Goal: Transaction & Acquisition: Purchase product/service

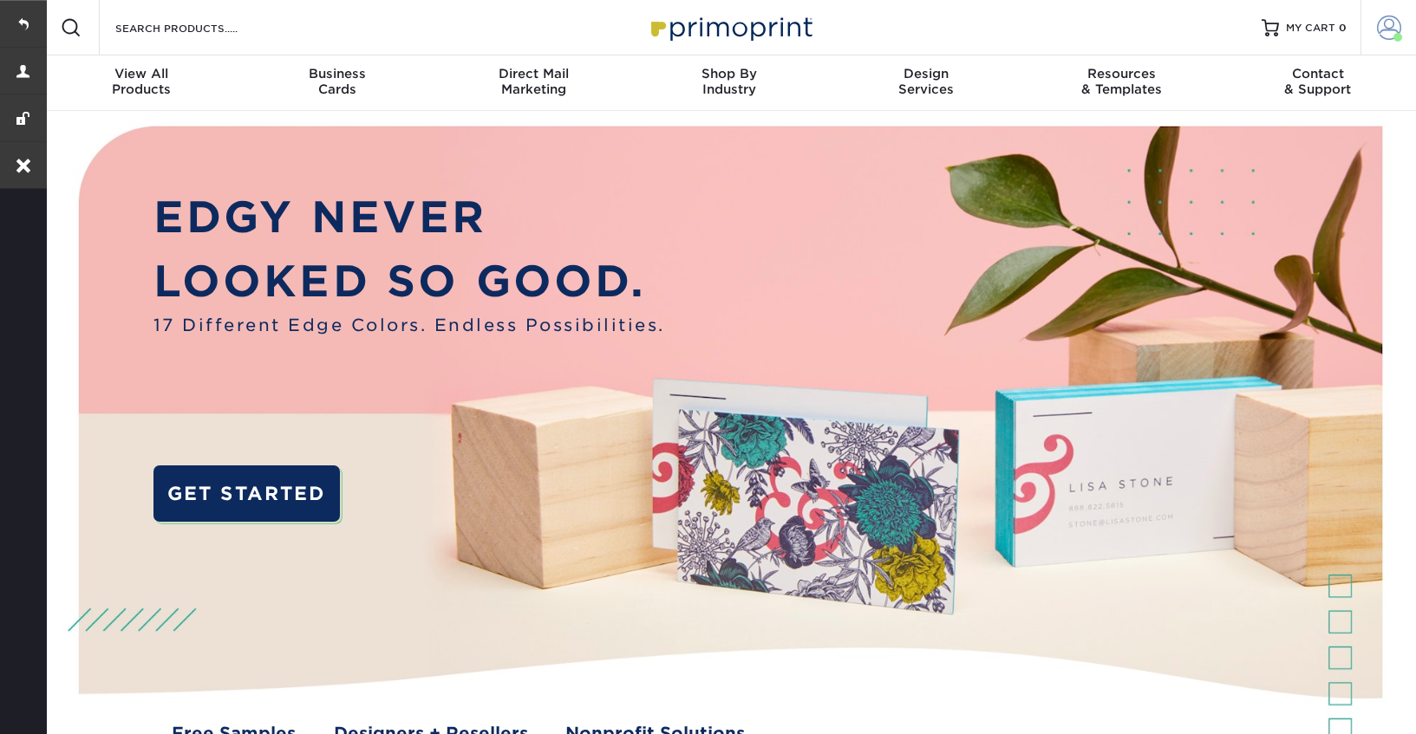
click at [1388, 26] on span at bounding box center [1389, 28] width 24 height 24
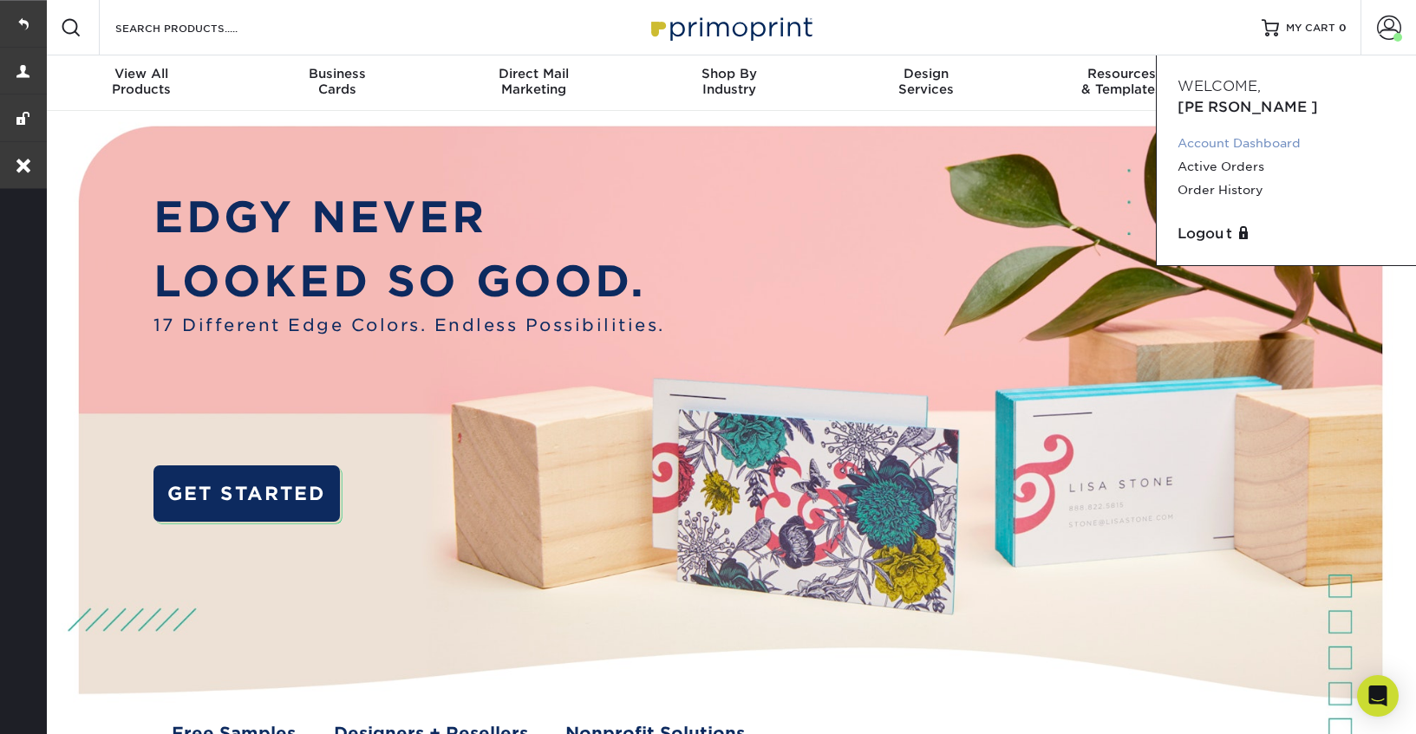
click at [1214, 132] on link "Account Dashboard" at bounding box center [1286, 143] width 218 height 23
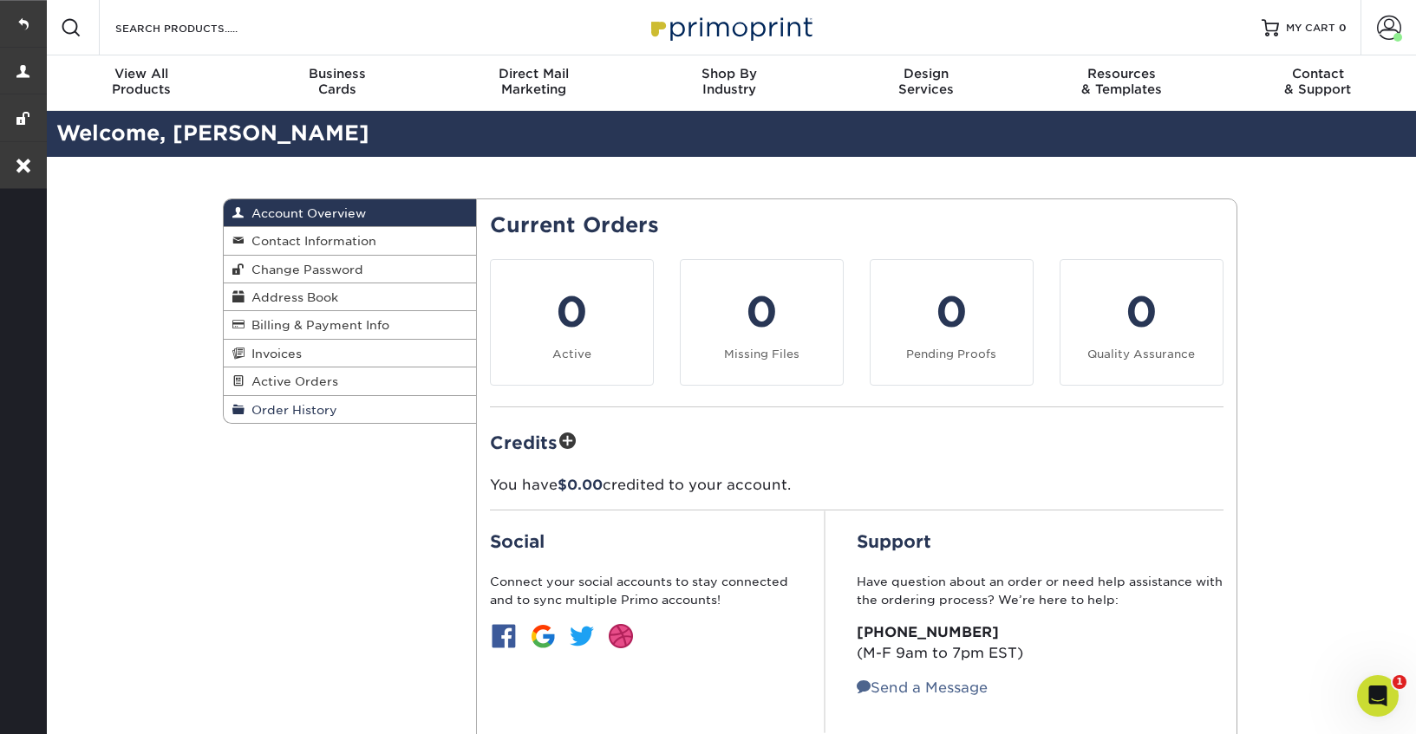
click at [277, 423] on link "Order History" at bounding box center [350, 409] width 253 height 27
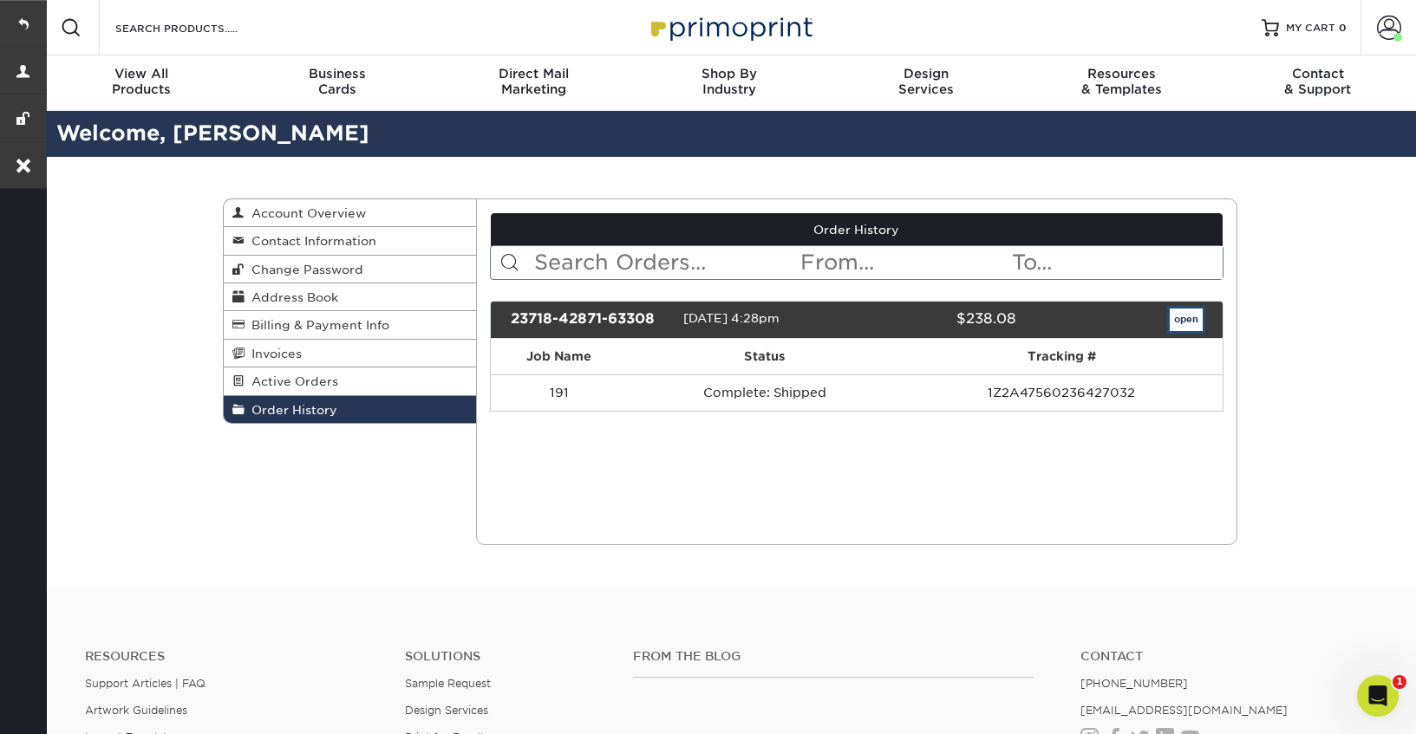
click at [1175, 329] on link "open" at bounding box center [1185, 320] width 33 height 23
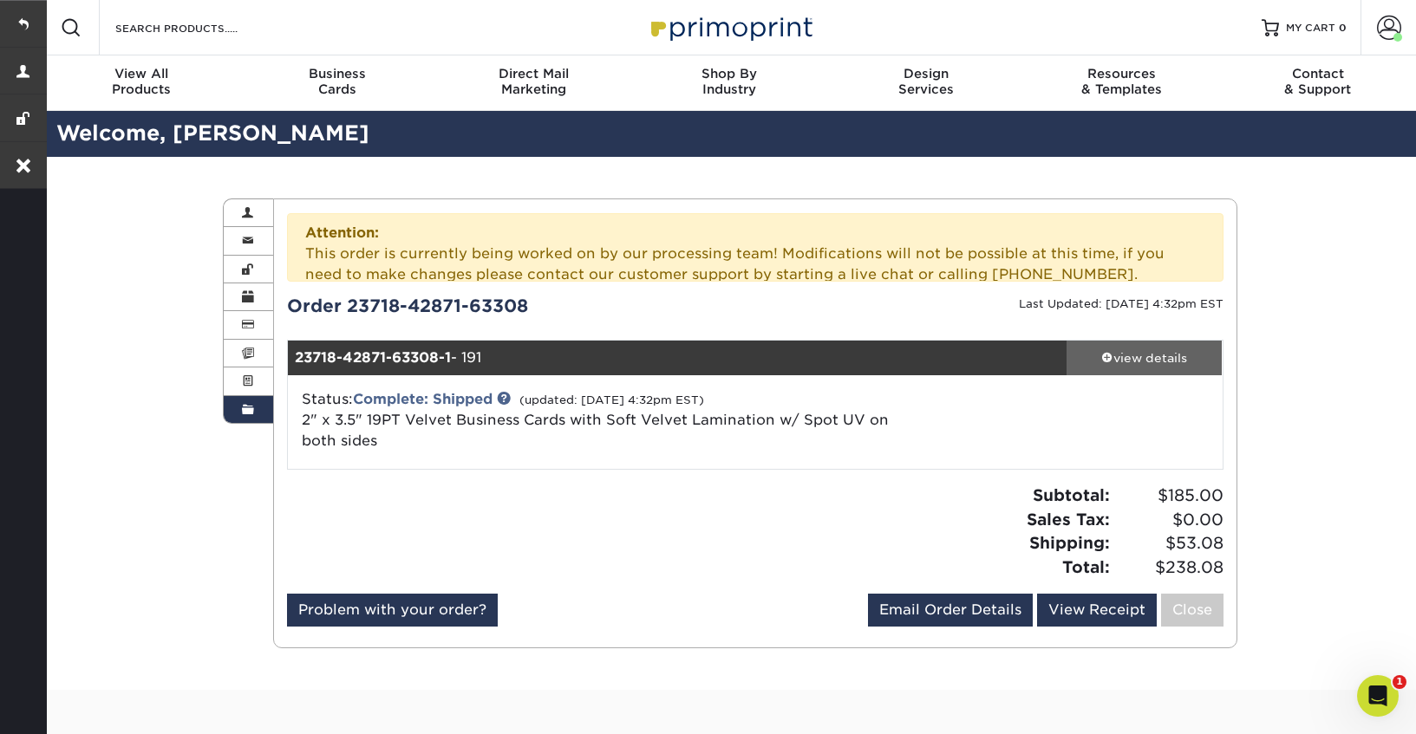
click at [1154, 300] on div "Attention: This order is currently being worked on by our processing team! Modi…" at bounding box center [755, 423] width 936 height 420
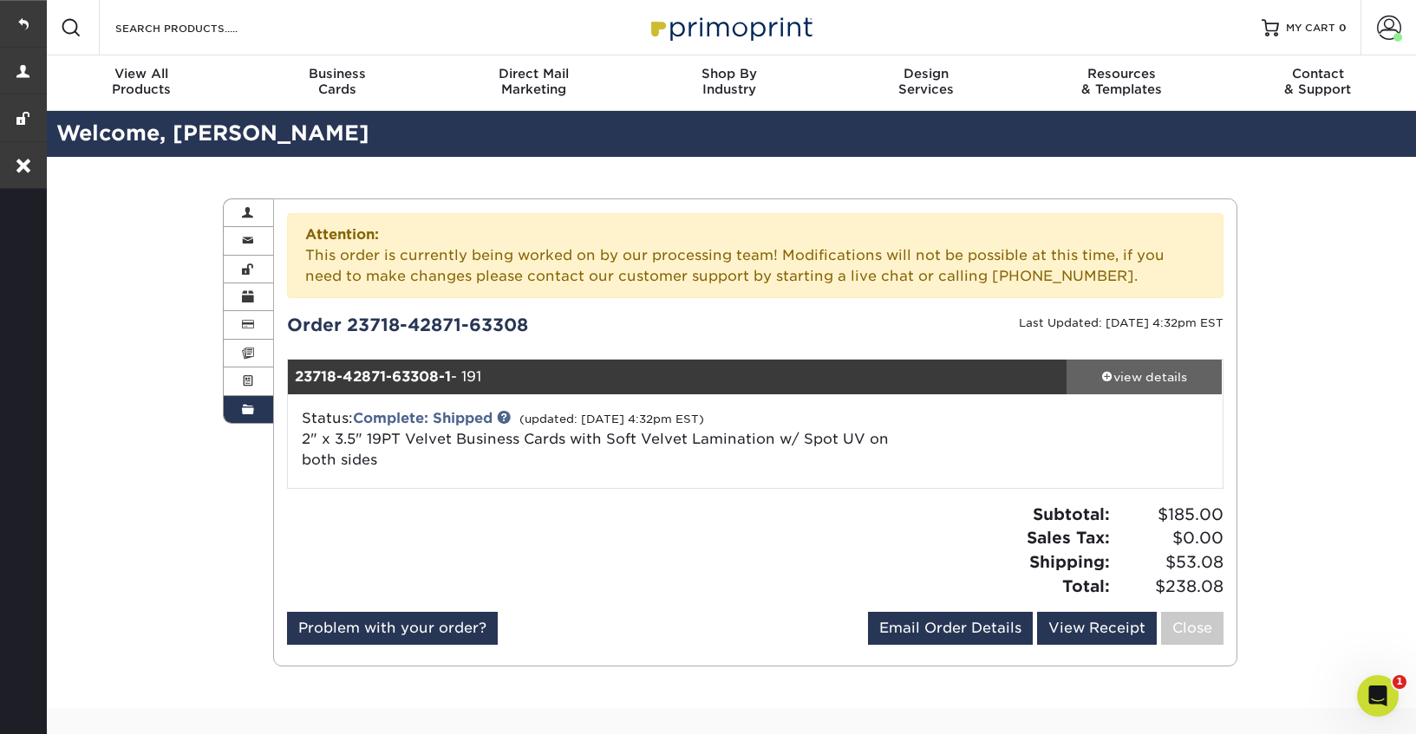
click at [1132, 388] on link "view details" at bounding box center [1144, 377] width 156 height 35
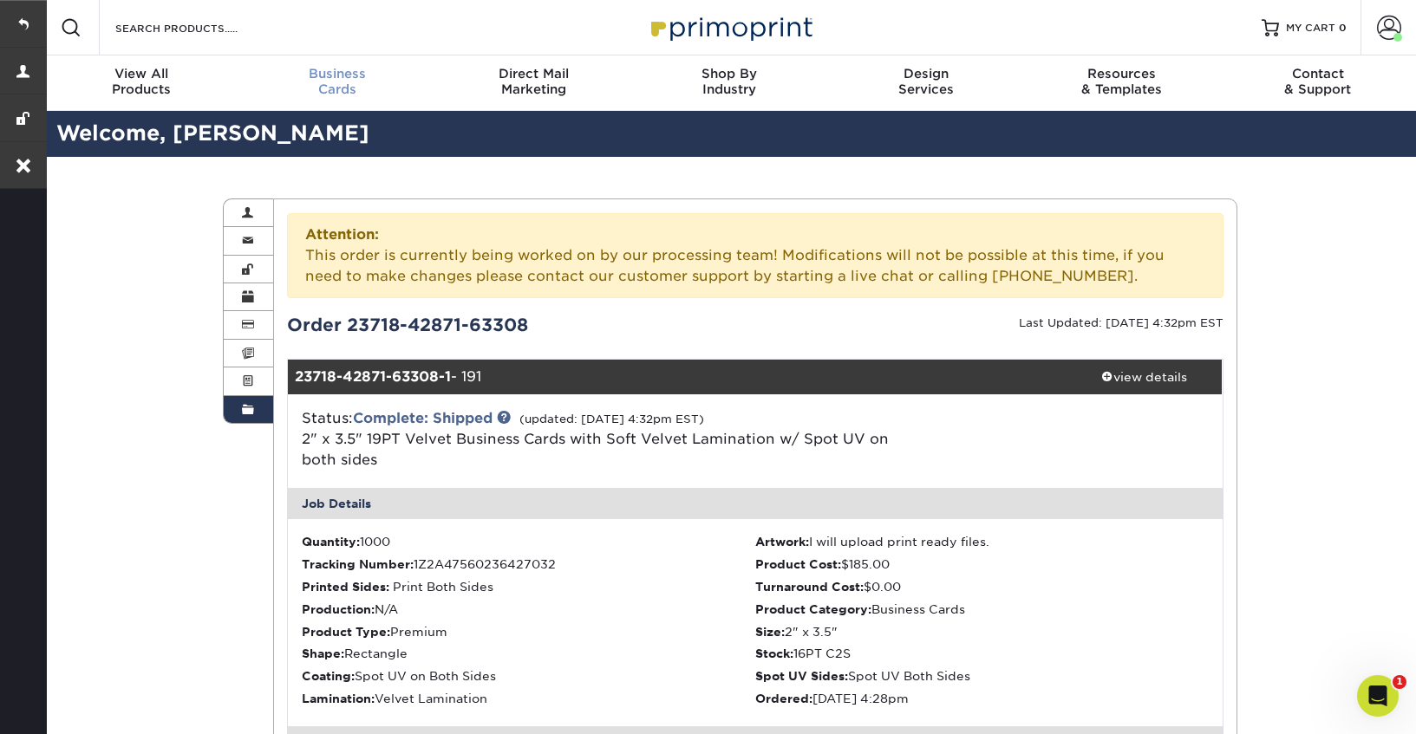
click at [307, 84] on div "Business Cards" at bounding box center [337, 81] width 196 height 31
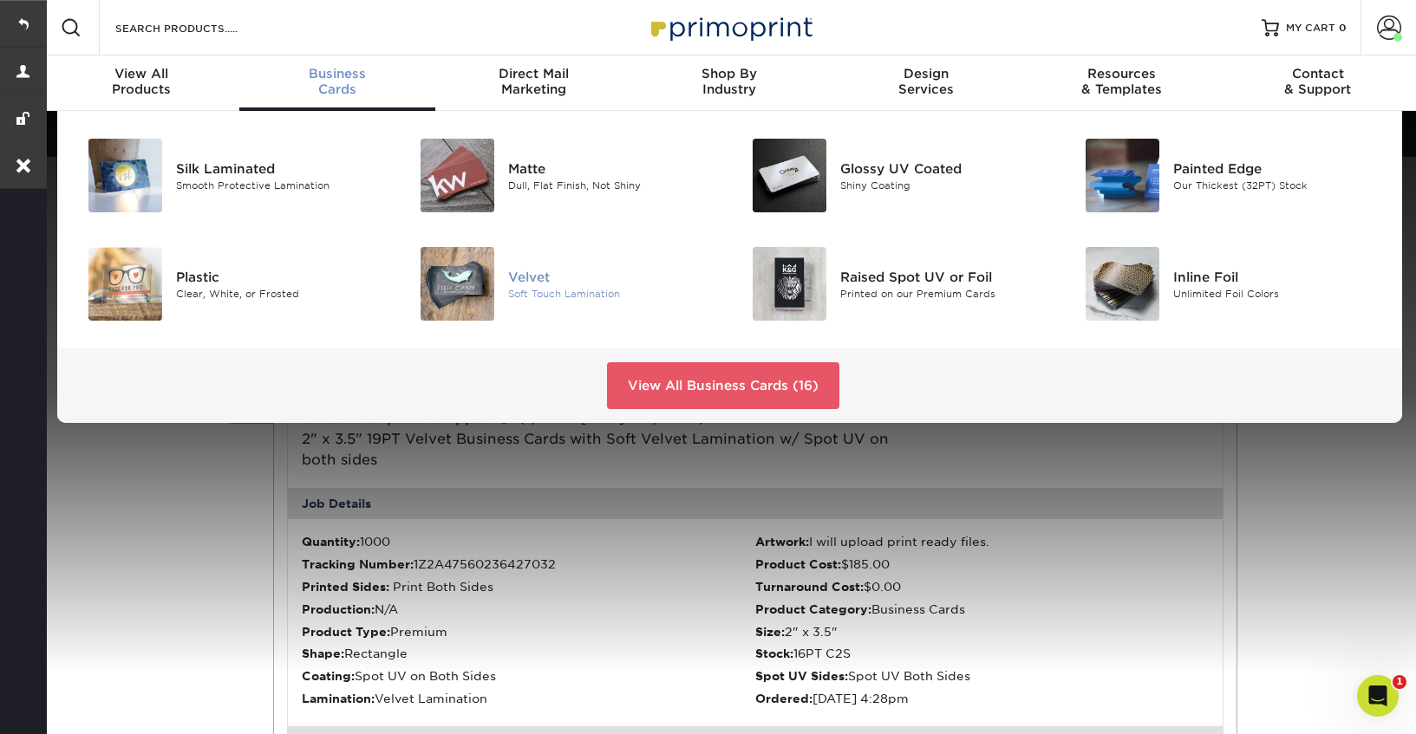
click at [531, 271] on div "Velvet" at bounding box center [612, 276] width 209 height 19
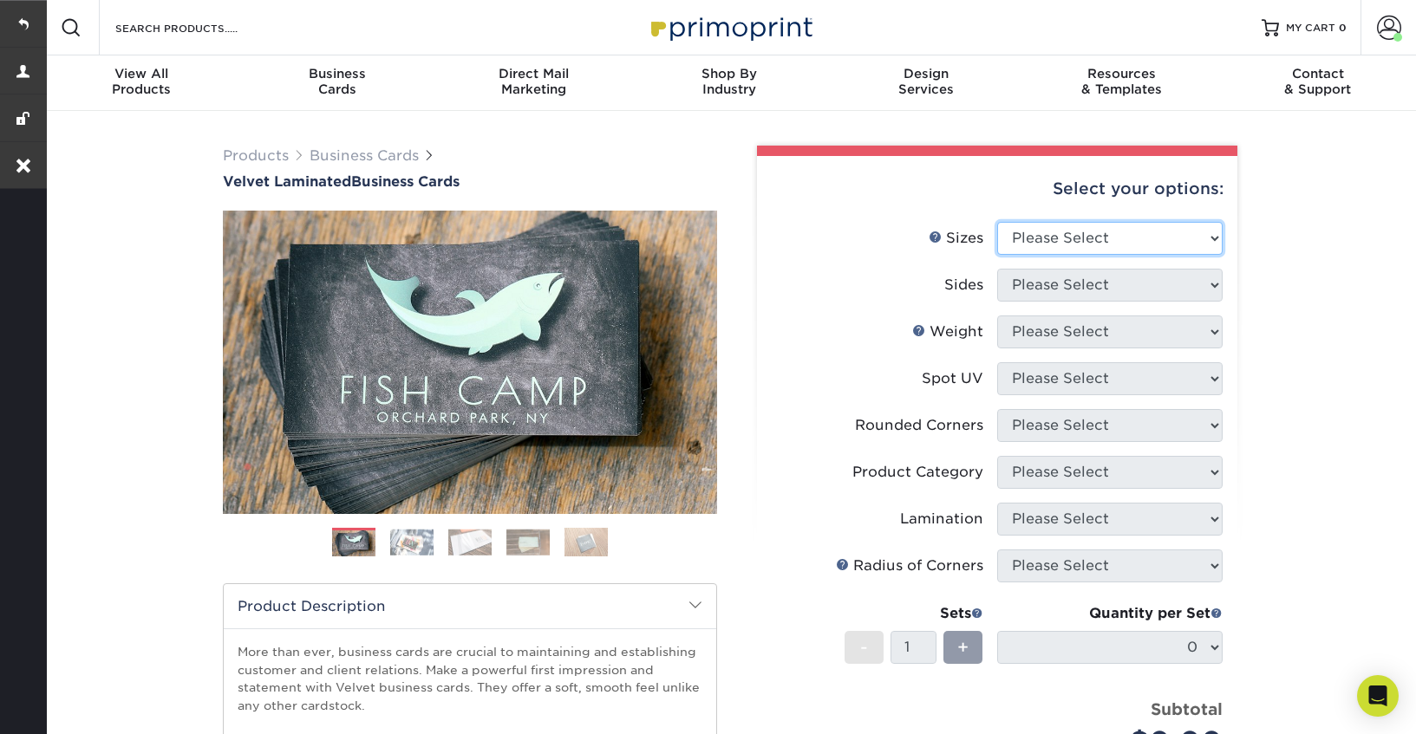
click at [1154, 244] on select "Please Select 1.5" x 3.5" - Mini 1.75" x 3.5" - Mini 2" x 2" - Square 2" x 3" -…" at bounding box center [1109, 238] width 225 height 33
select select "2.00x3.50"
click at [997, 222] on select "Please Select 1.5" x 3.5" - Mini 1.75" x 3.5" - Mini 2" x 2" - Square 2" x 3" -…" at bounding box center [1109, 238] width 225 height 33
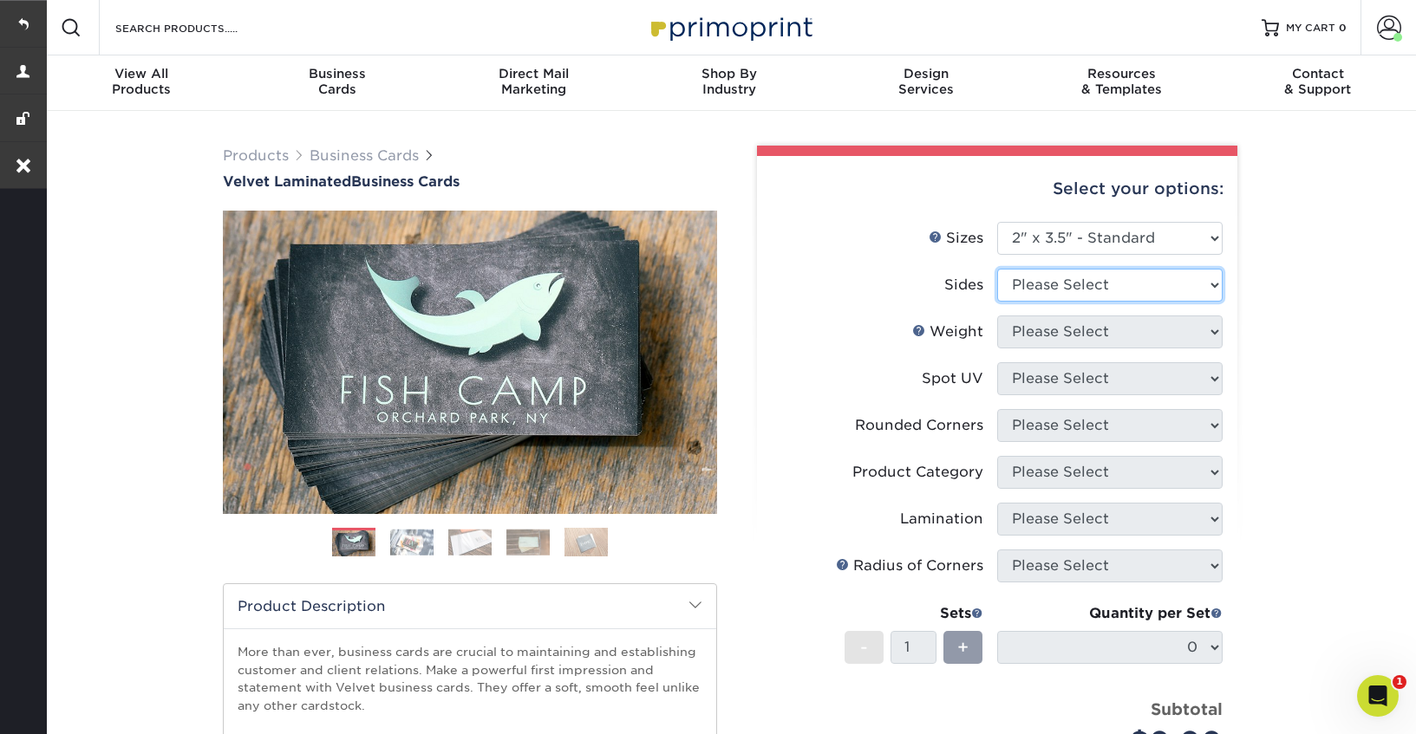
click at [1091, 293] on select "Please Select Print Both Sides Print Front Only" at bounding box center [1109, 285] width 225 height 33
select select "13abbda7-1d64-4f25-8bb2-c179b224825d"
click at [997, 269] on select "Please Select Print Both Sides Print Front Only" at bounding box center [1109, 285] width 225 height 33
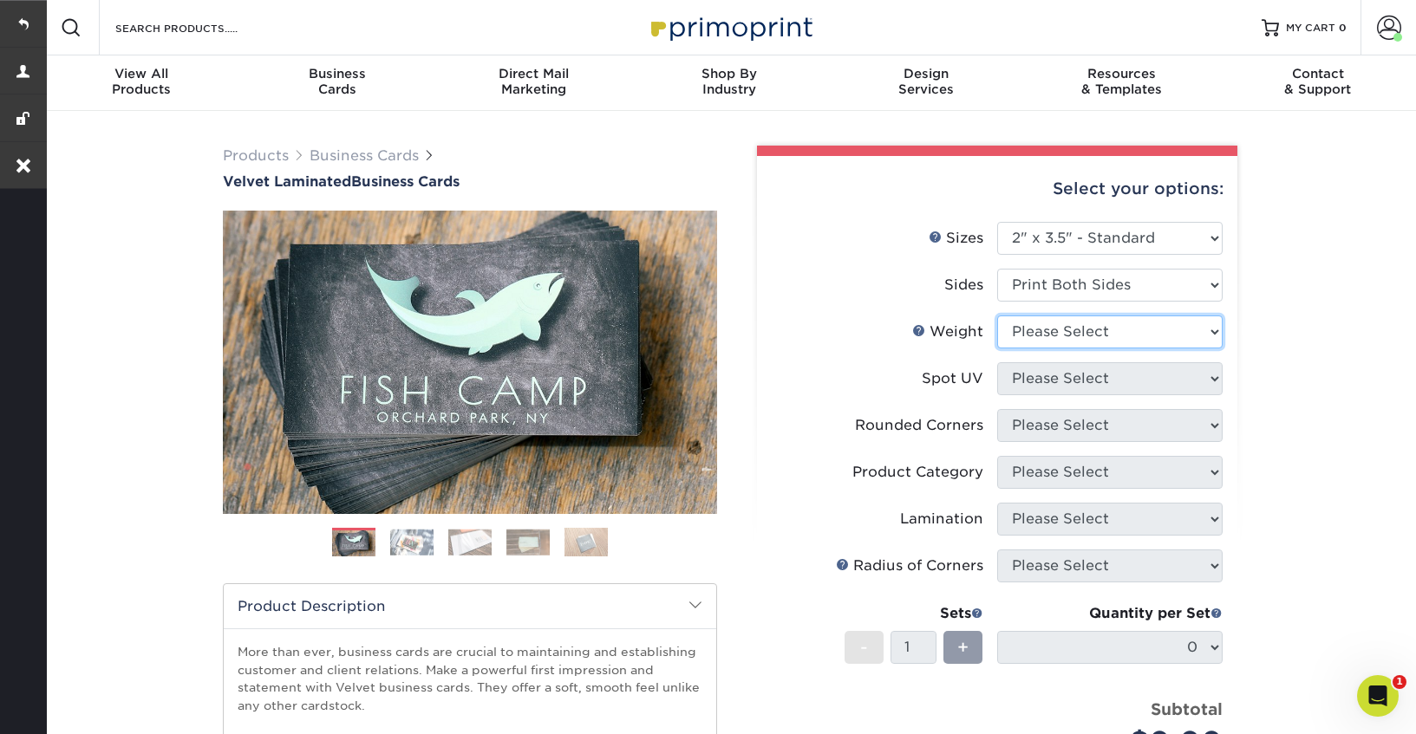
click at [1063, 333] on select "Please Select 16PT" at bounding box center [1109, 332] width 225 height 33
select select "16PT"
click at [997, 316] on select "Please Select 16PT" at bounding box center [1109, 332] width 225 height 33
click at [1069, 375] on select "Please Select No Spot UV Front and Back (Both Sides) Front Only Back Only" at bounding box center [1109, 378] width 225 height 33
select select "0"
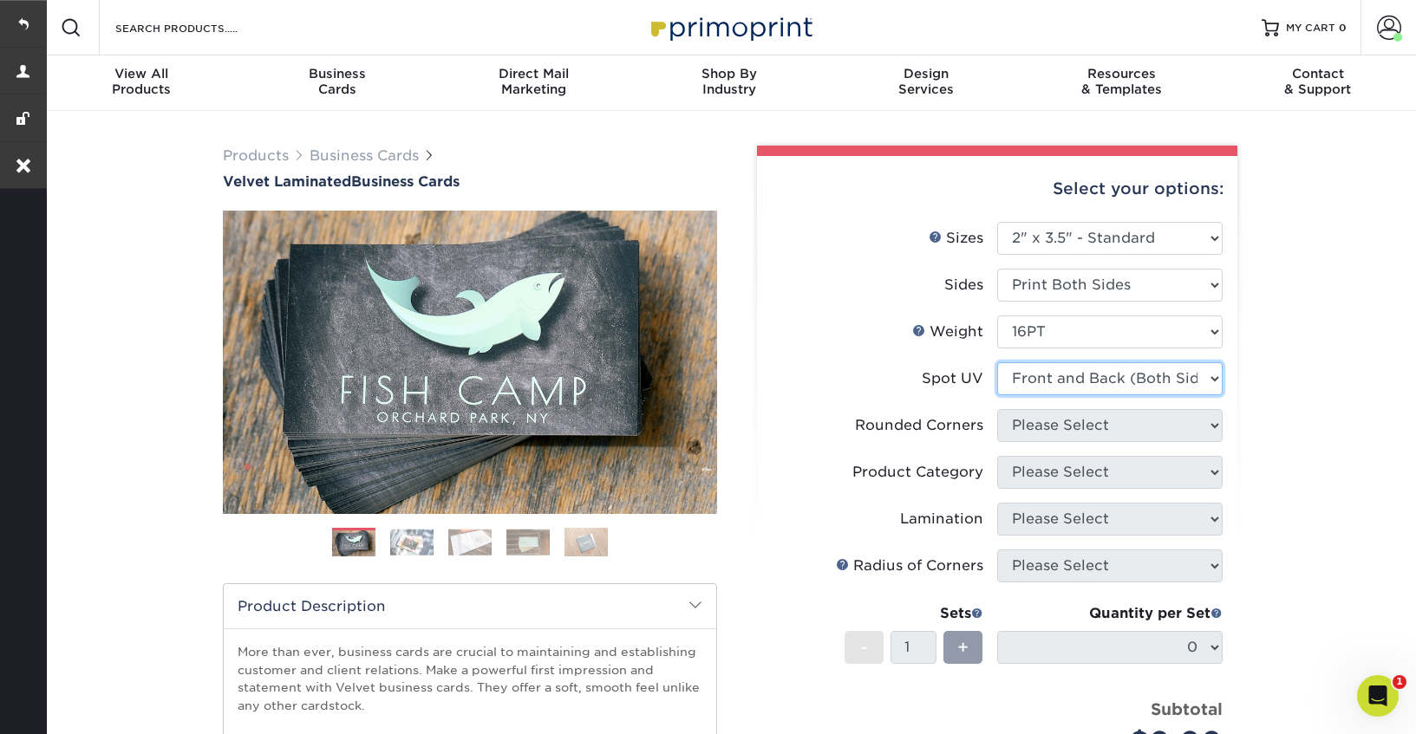
click at [997, 362] on select "Please Select No Spot UV Front and Back (Both Sides) Front Only Back Only" at bounding box center [1109, 378] width 225 height 33
click at [1096, 430] on select "Please Select Yes - Round 2 Corners Yes - Round 4 Corners No" at bounding box center [1109, 425] width 225 height 33
select select "0"
click at [997, 409] on select "Please Select Yes - Round 2 Corners Yes - Round 4 Corners No" at bounding box center [1109, 425] width 225 height 33
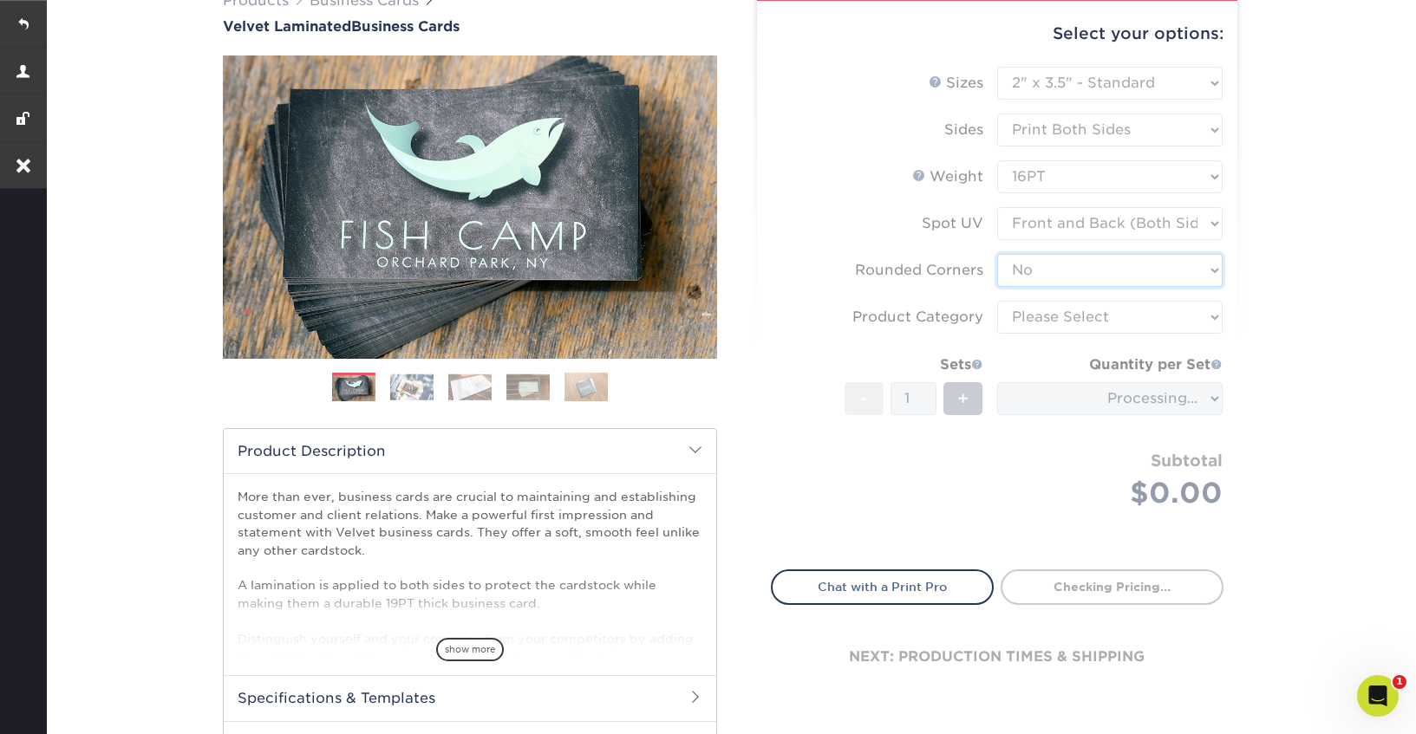
scroll to position [179, 0]
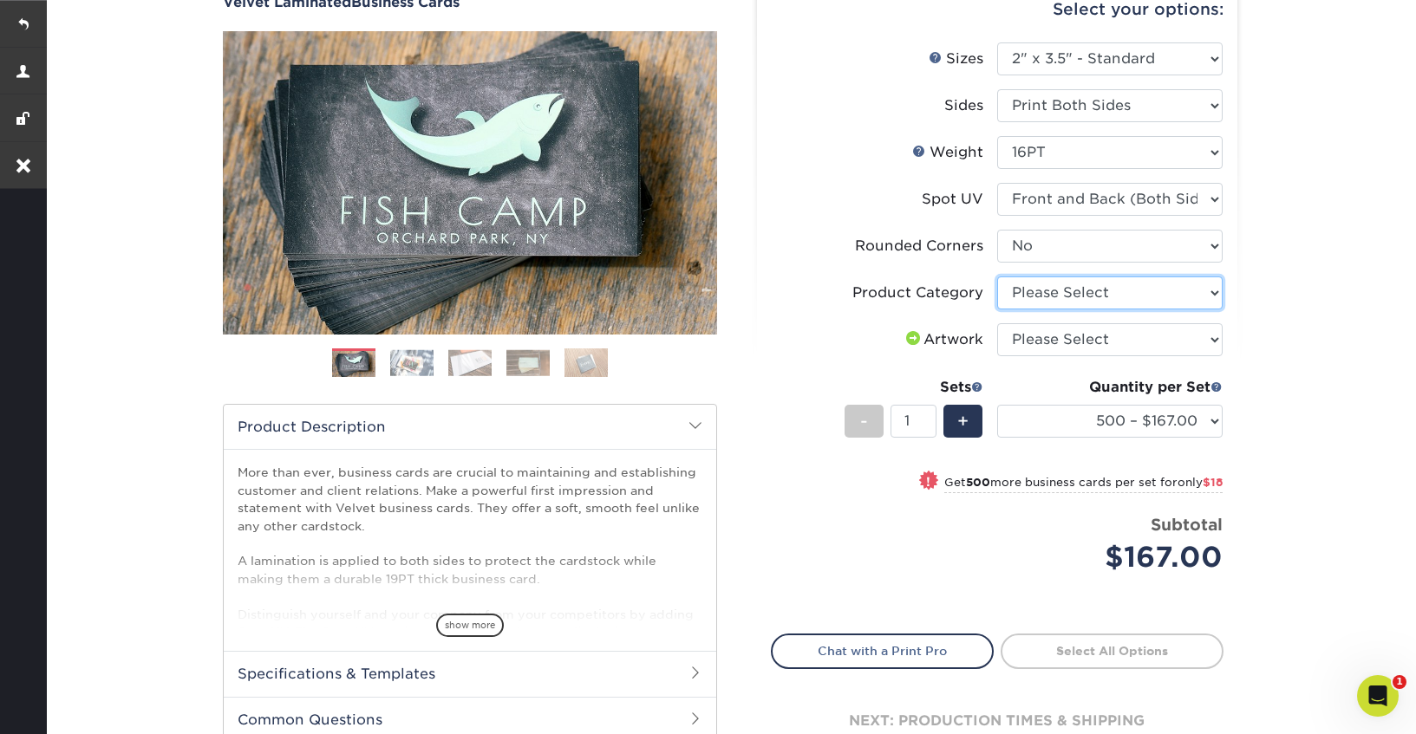
click at [1083, 301] on select "Please Select Business Cards" at bounding box center [1109, 293] width 225 height 33
select select "3b5148f1-0588-4f88-a218-97bcfdce65c1"
click at [997, 277] on select "Please Select Business Cards" at bounding box center [1109, 293] width 225 height 33
click at [1085, 347] on select "Please Select I will upload files I need a design - $100" at bounding box center [1109, 339] width 225 height 33
select select "upload"
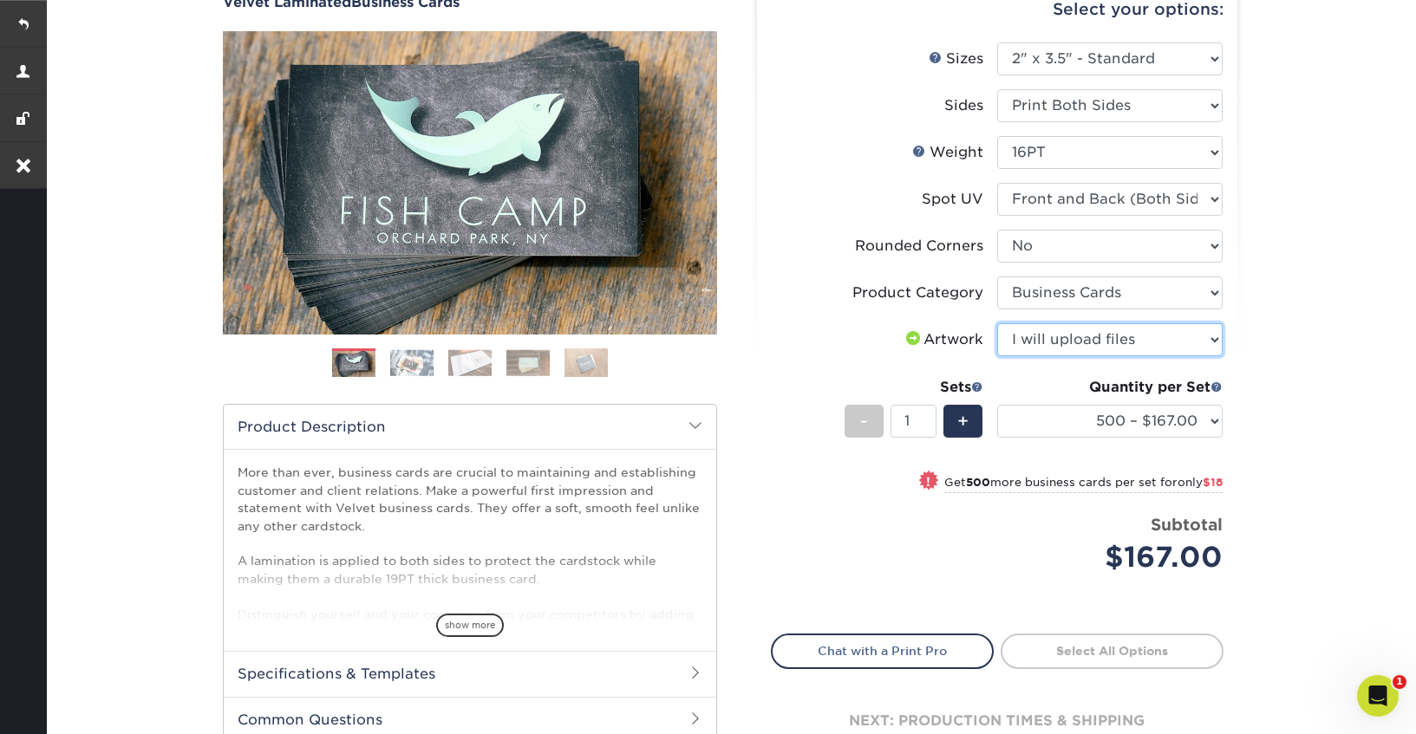
click at [997, 323] on select "Please Select I will upload files I need a design - $100" at bounding box center [1109, 339] width 225 height 33
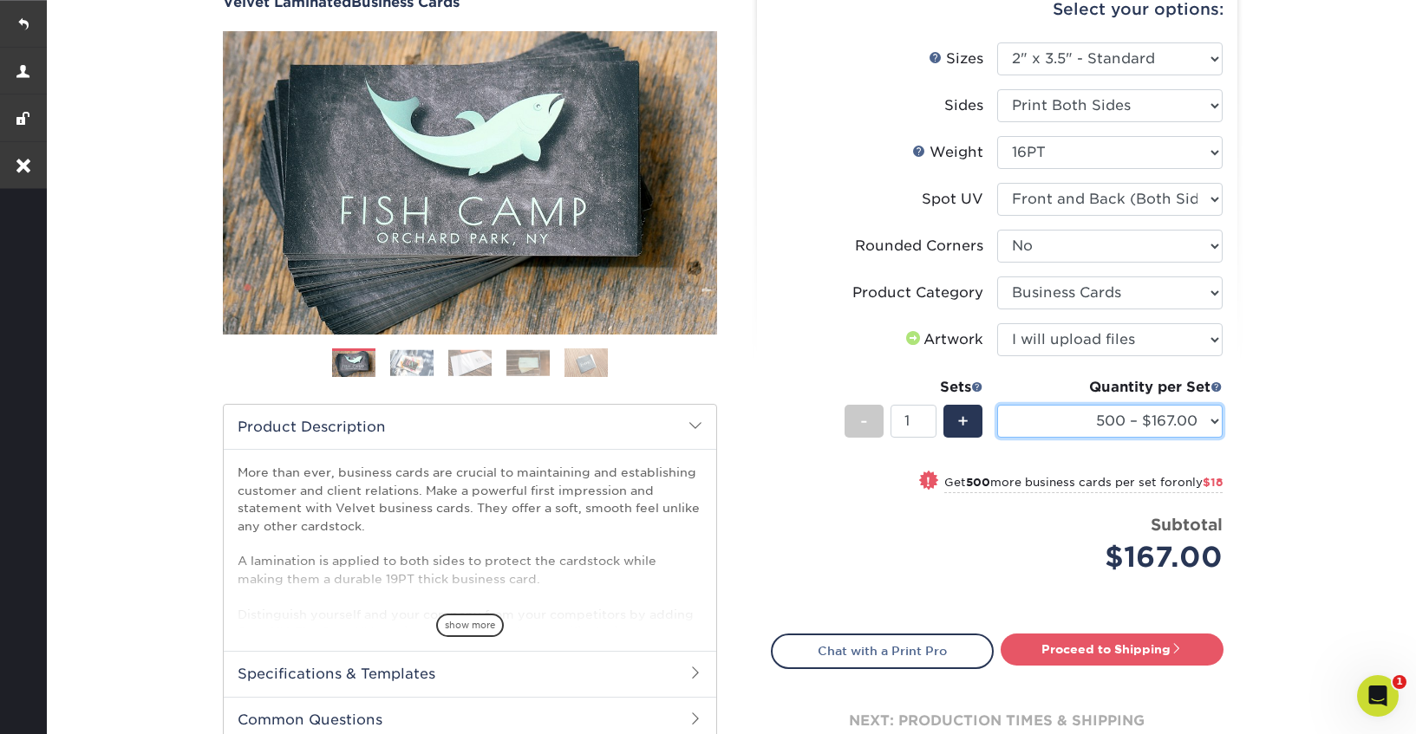
click at [1081, 422] on select "500 – $167.00 1000 – $185.00 2500 – $439.00 5000 – $733.00 10000 – $1307.00" at bounding box center [1109, 421] width 225 height 33
click at [1181, 426] on select "500 – $167.00 1000 – $185.00 2500 – $439.00 5000 – $733.00 10000 – $1307.00" at bounding box center [1109, 421] width 225 height 33
select select "1000 – $185.00"
click at [997, 405] on select "500 – $167.00 1000 – $185.00 2500 – $439.00 5000 – $733.00 10000 – $1307.00" at bounding box center [1109, 421] width 225 height 33
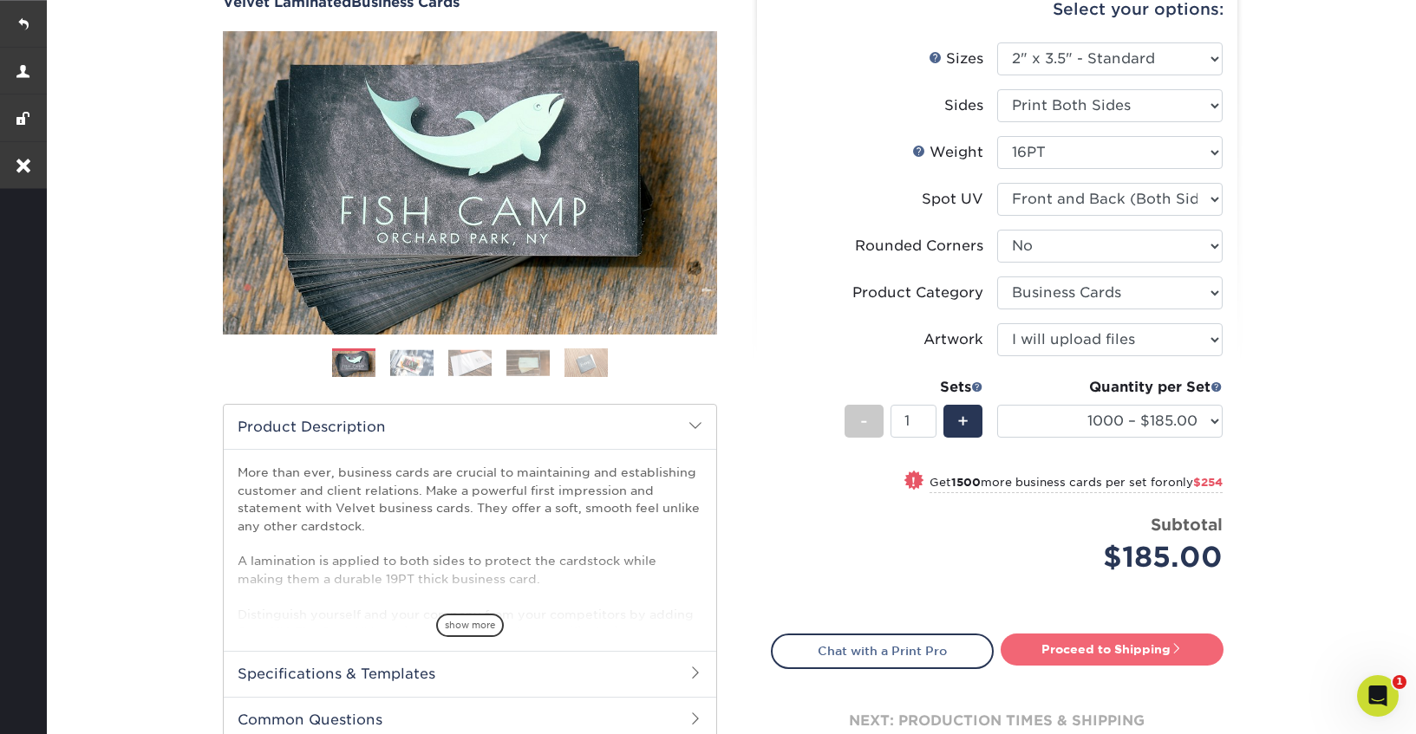
click at [1081, 634] on link "Proceed to Shipping" at bounding box center [1111, 649] width 223 height 31
type input "Set 1"
select select "229bb32e-f7fa-4589-a793-87ae929f7207"
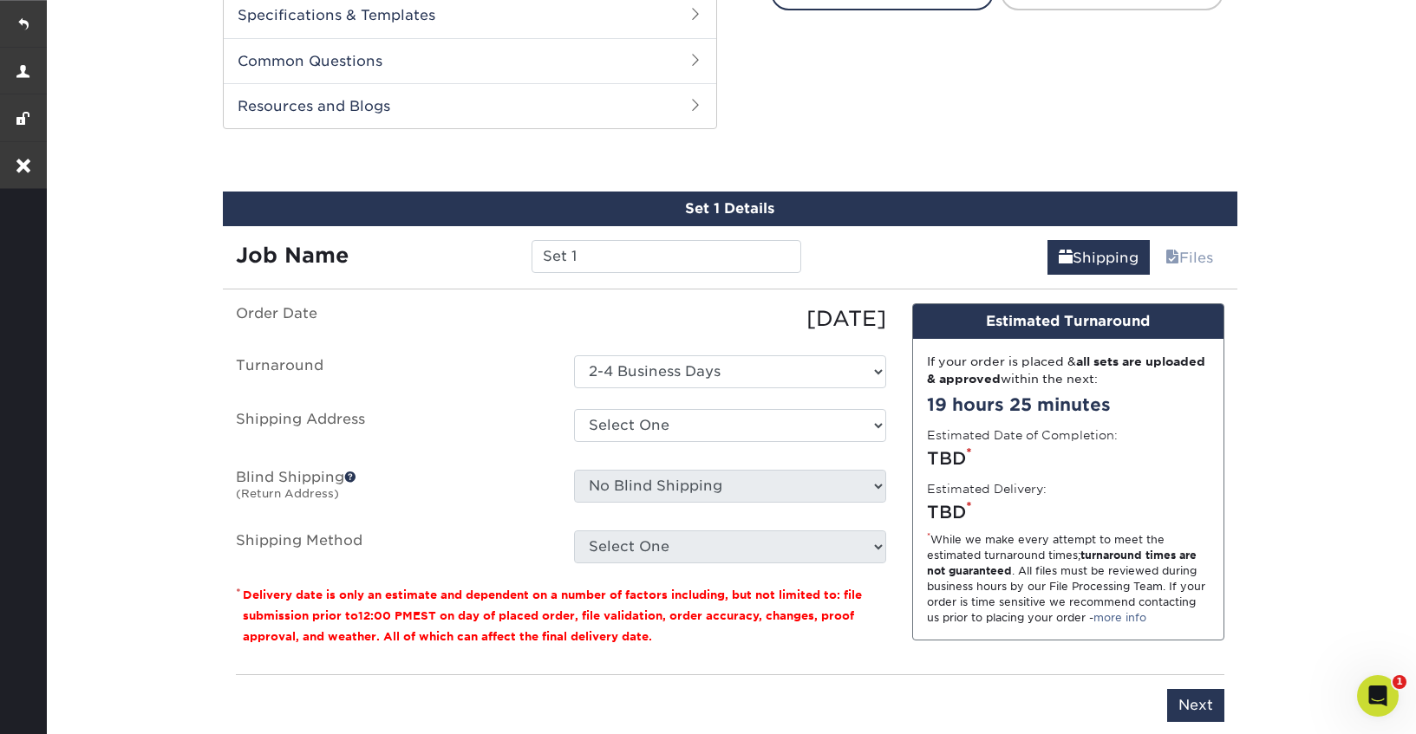
scroll to position [882, 0]
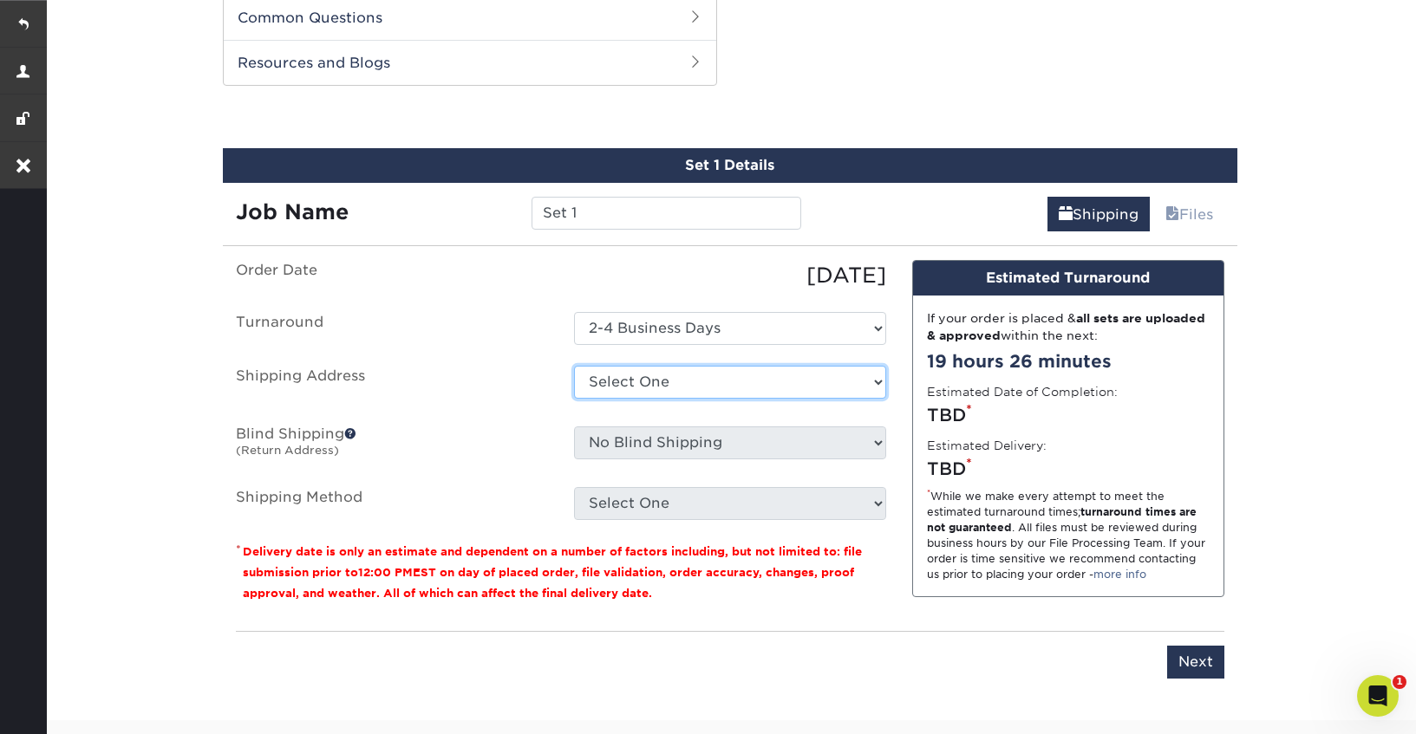
click at [672, 375] on select "Select One home + Add New Address" at bounding box center [730, 382] width 312 height 33
select select "251774"
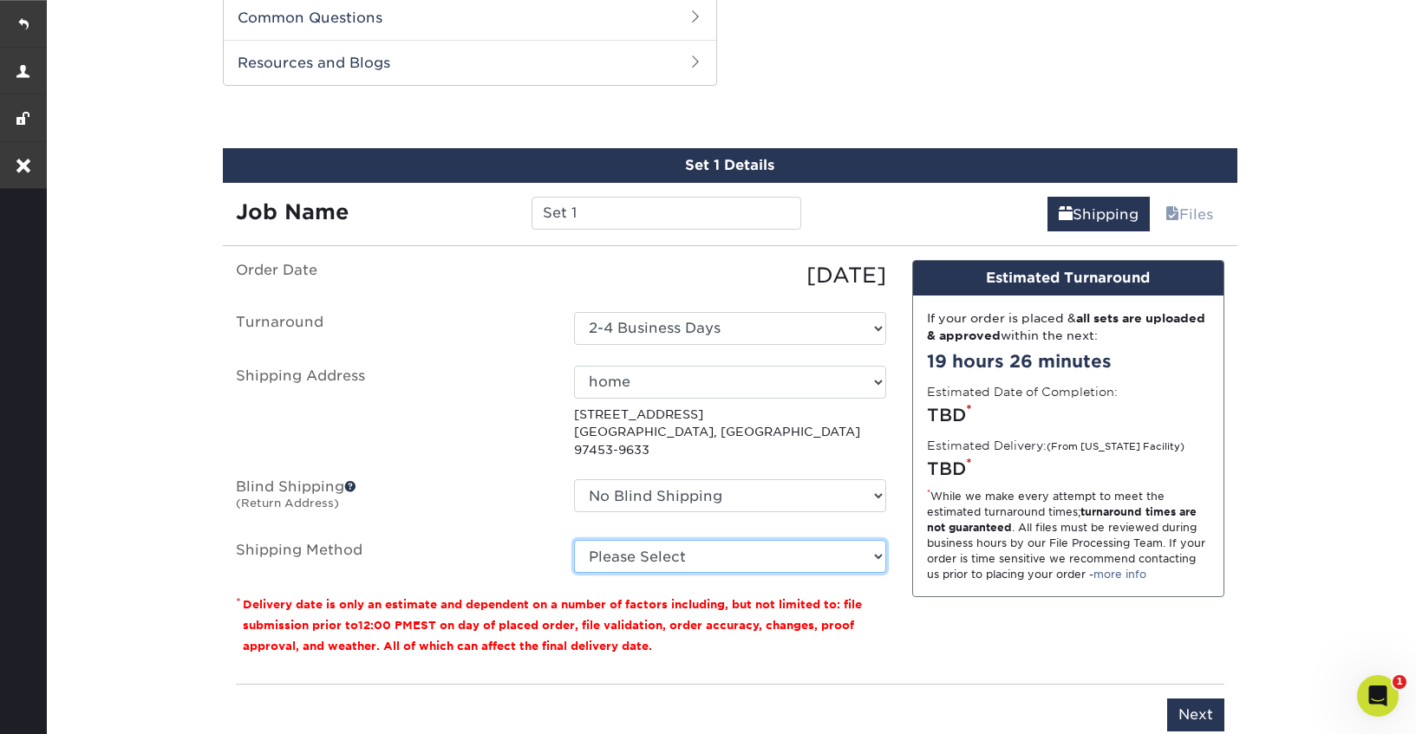
click at [669, 540] on select "Please Select Ground Shipping (+$8.96) 3 Day Shipping Service (+$34.90) 2 Day A…" at bounding box center [730, 556] width 312 height 33
click at [574, 540] on select "Please Select Ground Shipping (+$8.96) 3 Day Shipping Service (+$34.90) 2 Day A…" at bounding box center [730, 556] width 312 height 33
click at [741, 547] on select "Please Select Ground Shipping (+$8.96) 3 Day Shipping Service (+$34.90) 2 Day A…" at bounding box center [730, 556] width 312 height 33
click at [574, 540] on select "Please Select Ground Shipping (+$8.96) 3 Day Shipping Service (+$34.90) 2 Day A…" at bounding box center [730, 556] width 312 height 33
click at [741, 540] on select "Please Select Ground Shipping (+$8.96) 3 Day Shipping Service (+$34.90) 2 Day A…" at bounding box center [730, 556] width 312 height 33
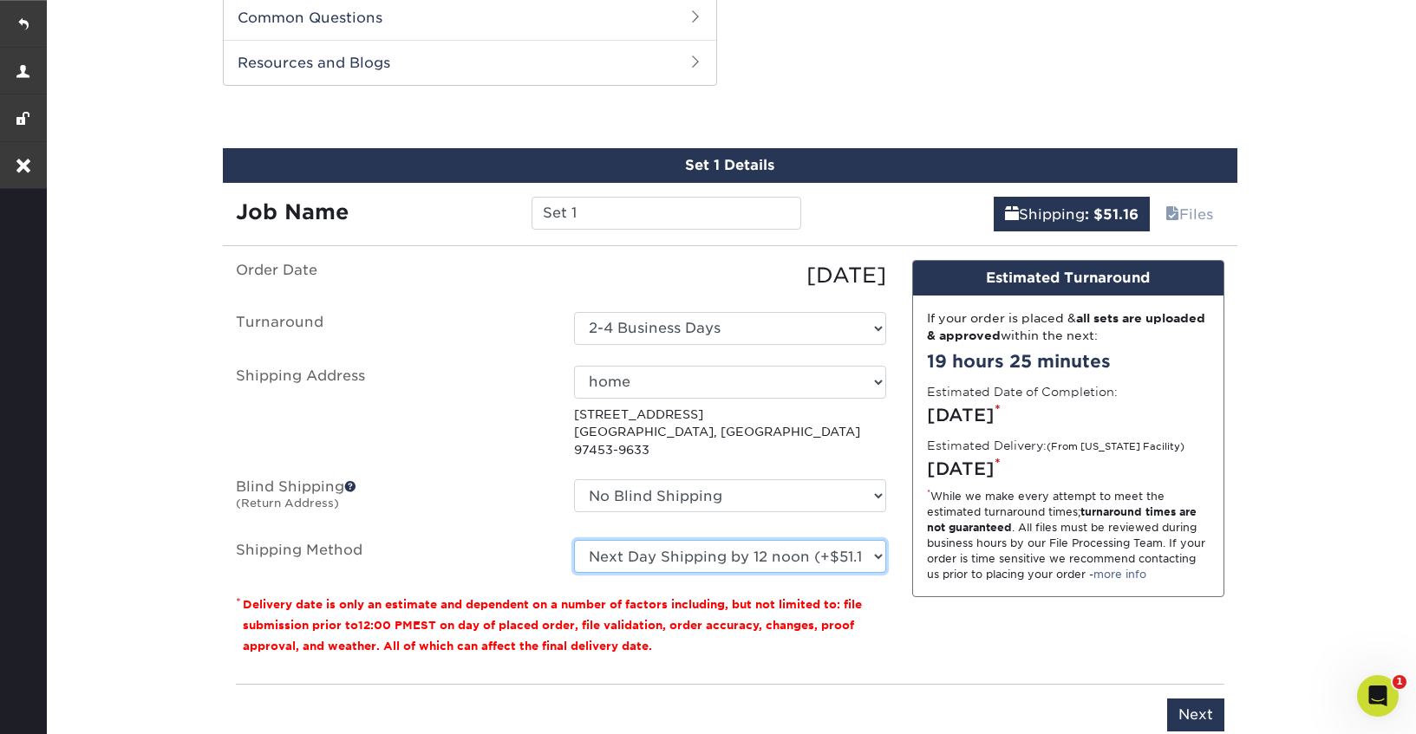
select select "03"
click at [574, 540] on select "Please Select Ground Shipping (+$8.96) 3 Day Shipping Service (+$34.90) 2 Day A…" at bounding box center [730, 556] width 312 height 33
click at [792, 540] on select "Please Select Ground Shipping (+$8.96) 3 Day Shipping Service (+$34.90) 2 Day A…" at bounding box center [730, 556] width 312 height 33
click at [574, 540] on select "Please Select Ground Shipping (+$8.96) 3 Day Shipping Service (+$34.90) 2 Day A…" at bounding box center [730, 556] width 312 height 33
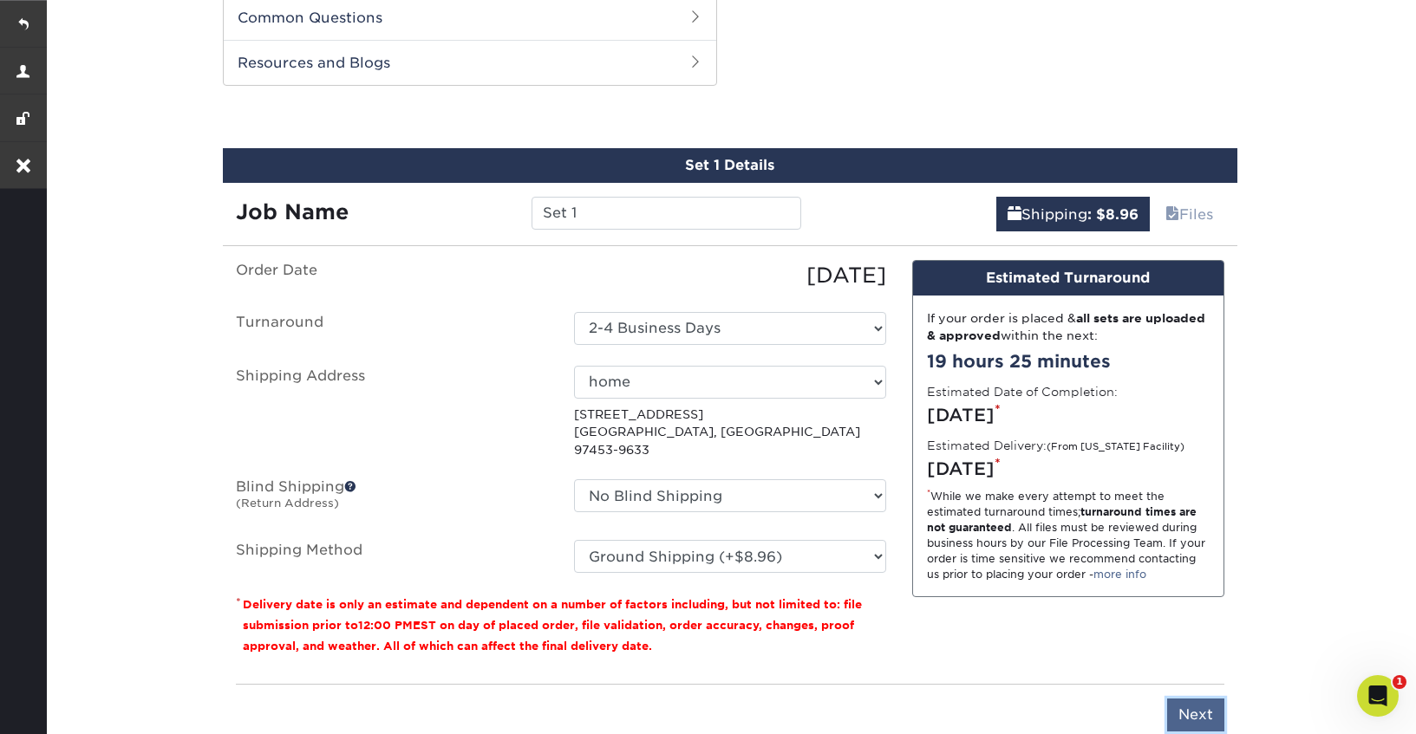
click at [1199, 699] on input "Next" at bounding box center [1195, 715] width 57 height 33
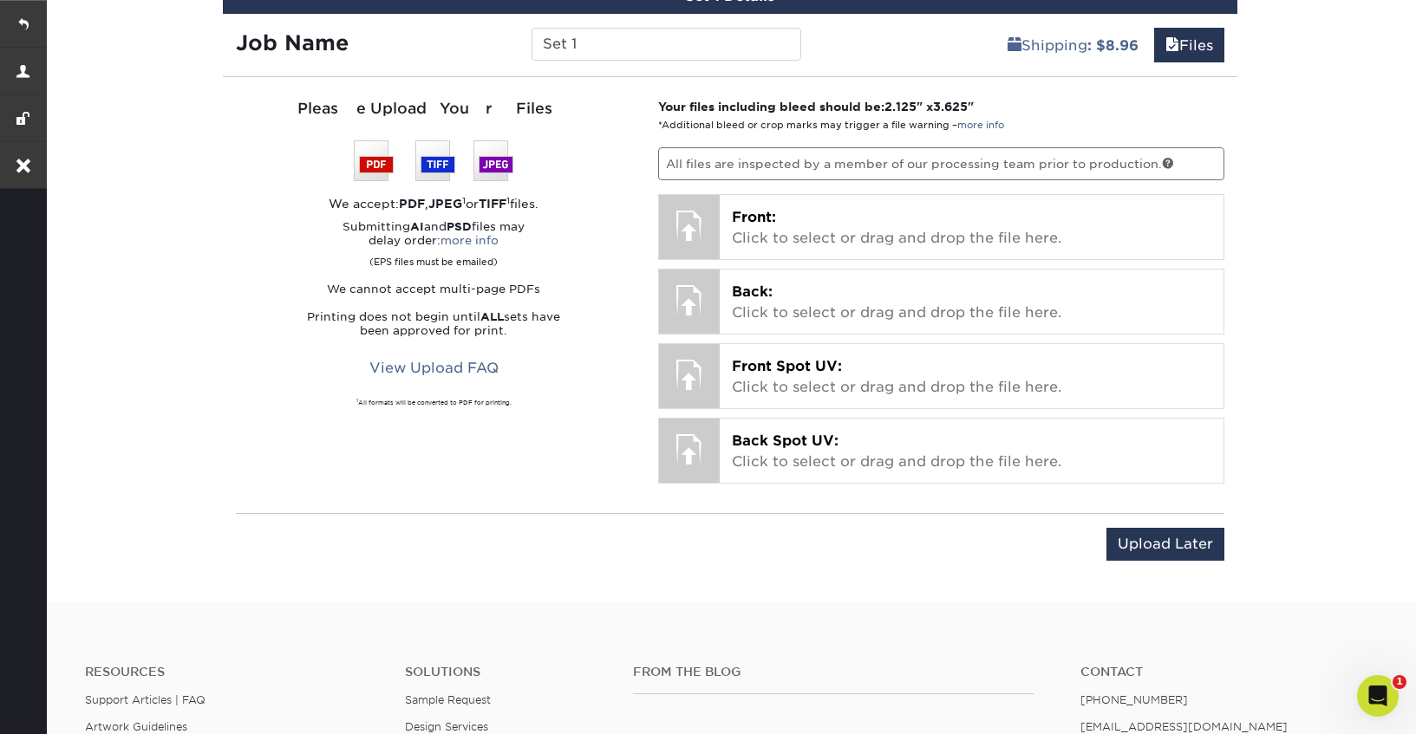
scroll to position [1080, 0]
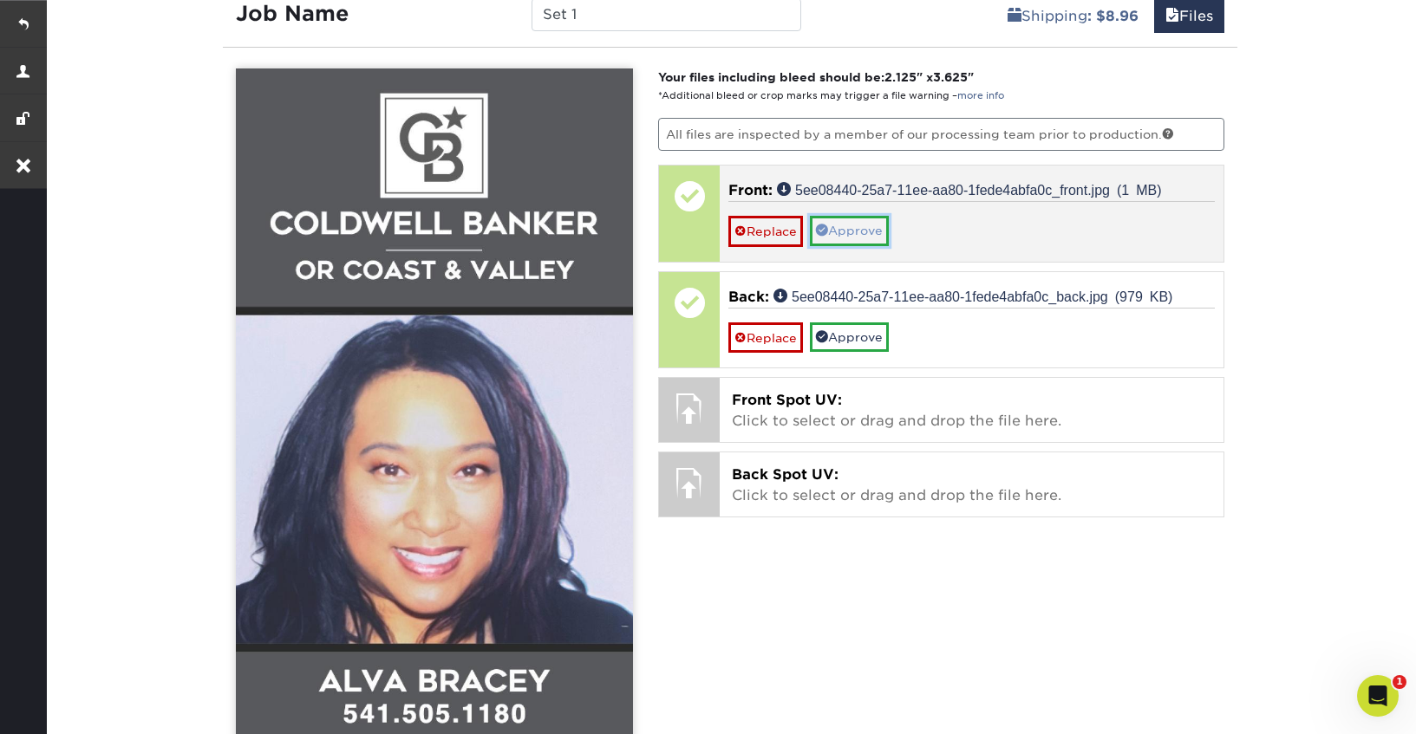
click at [849, 232] on link "Approve" at bounding box center [849, 230] width 79 height 29
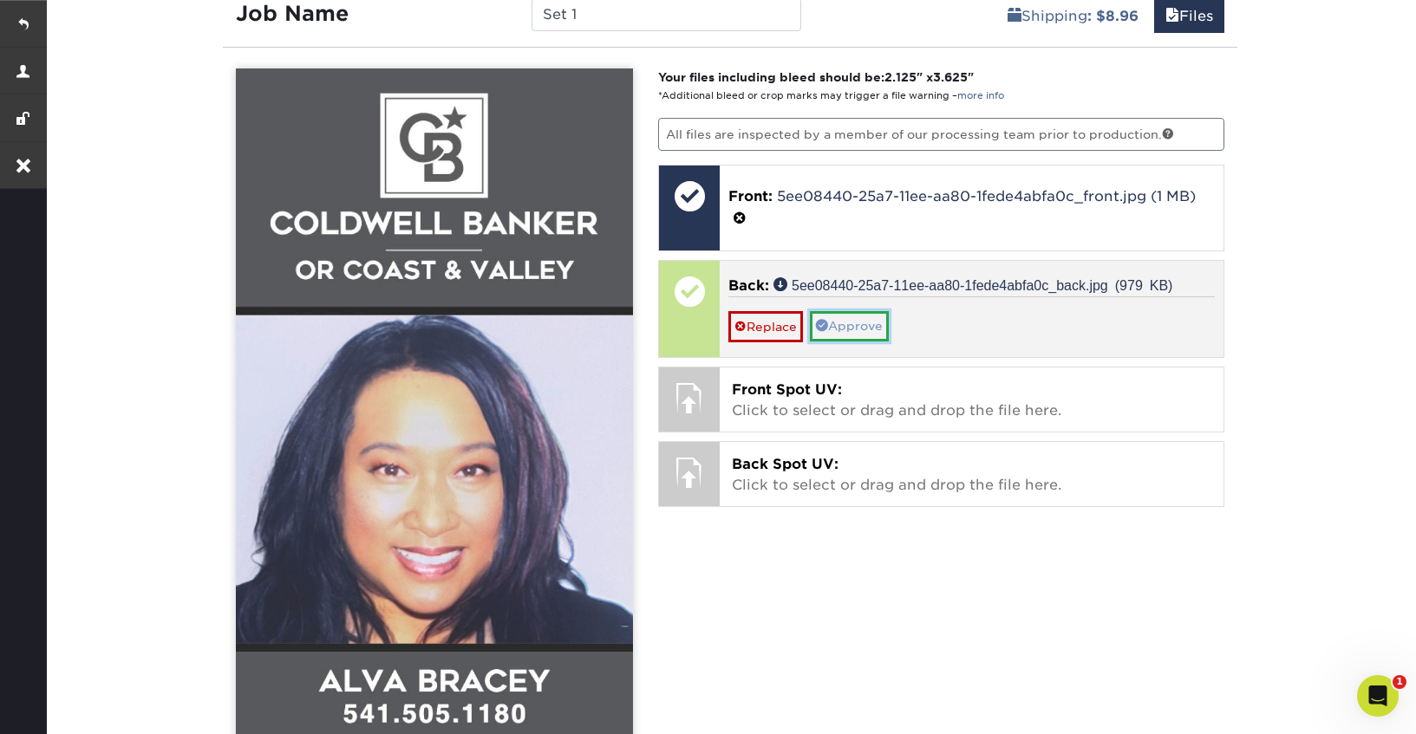
click at [845, 317] on link "Approve" at bounding box center [849, 325] width 79 height 29
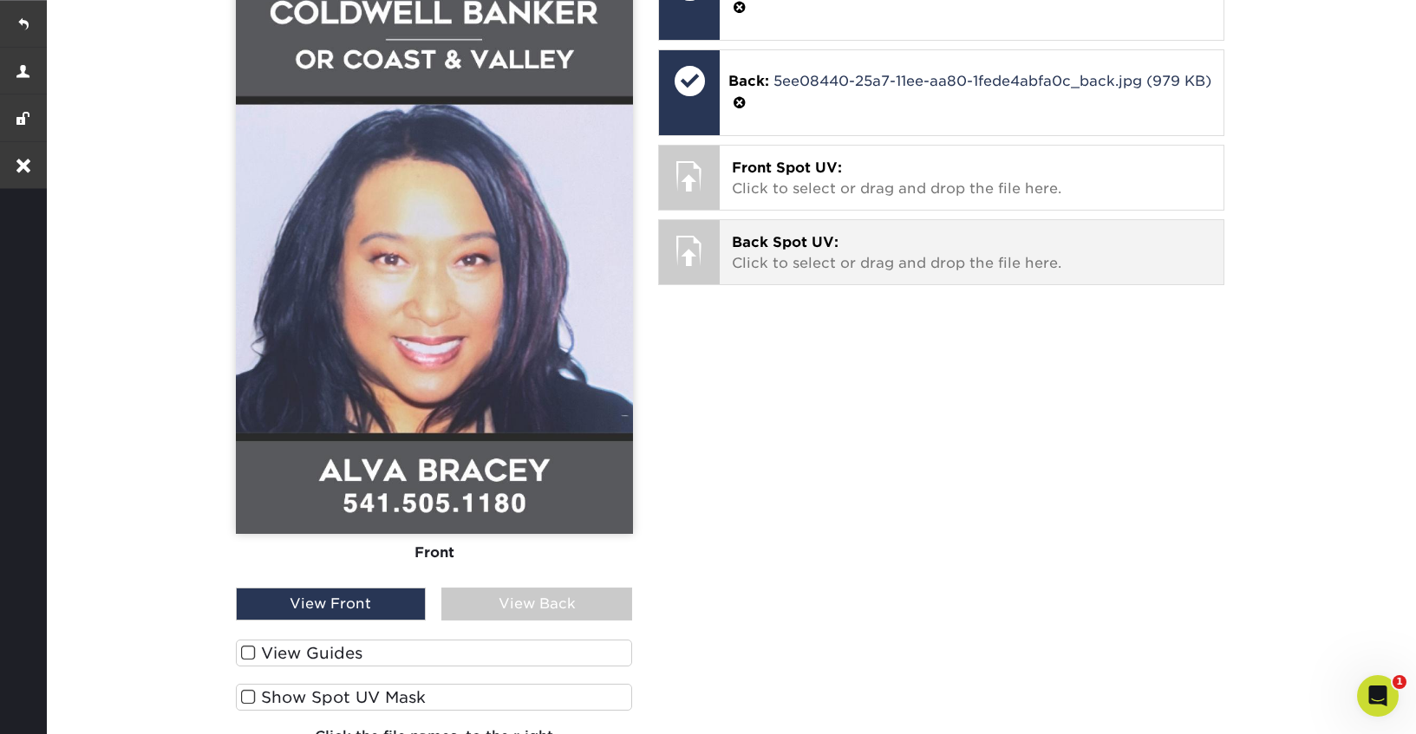
scroll to position [1293, 0]
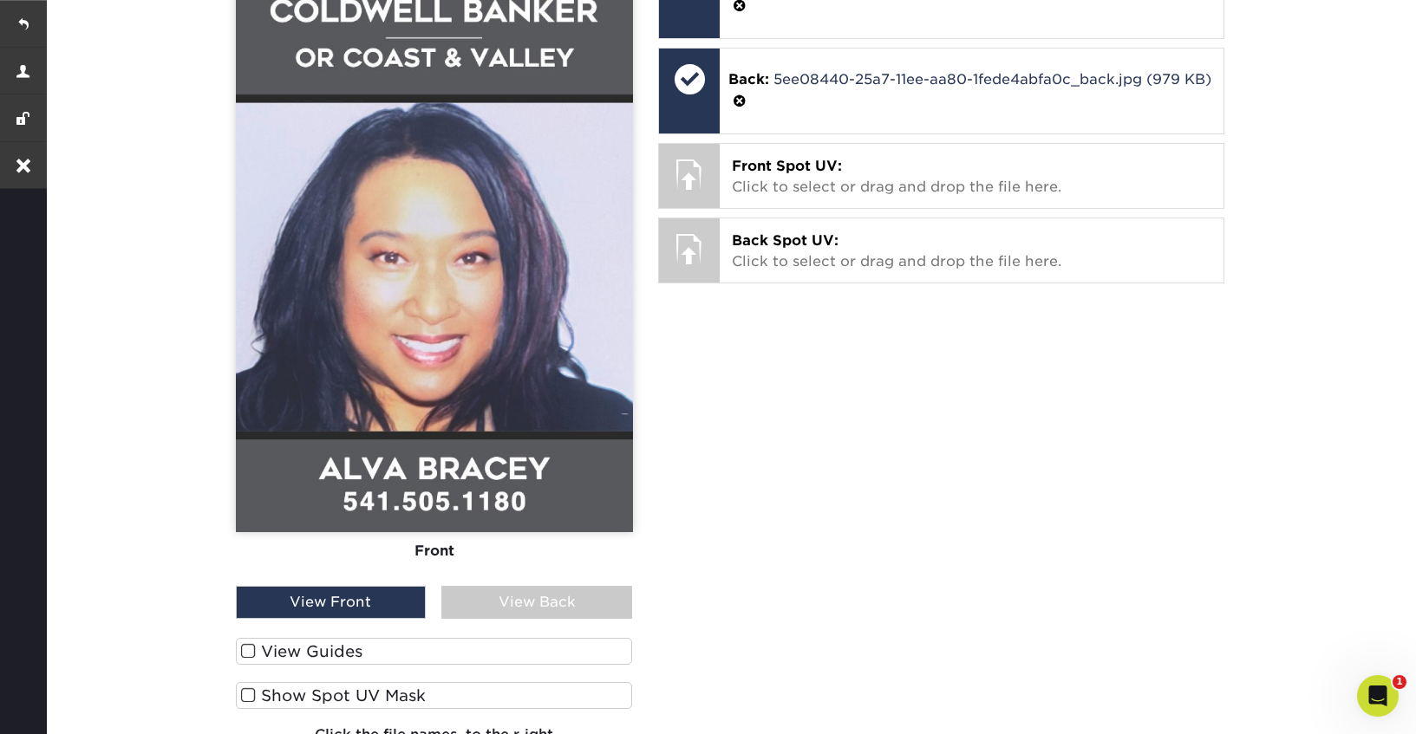
click at [531, 597] on div "View Back" at bounding box center [536, 602] width 191 height 33
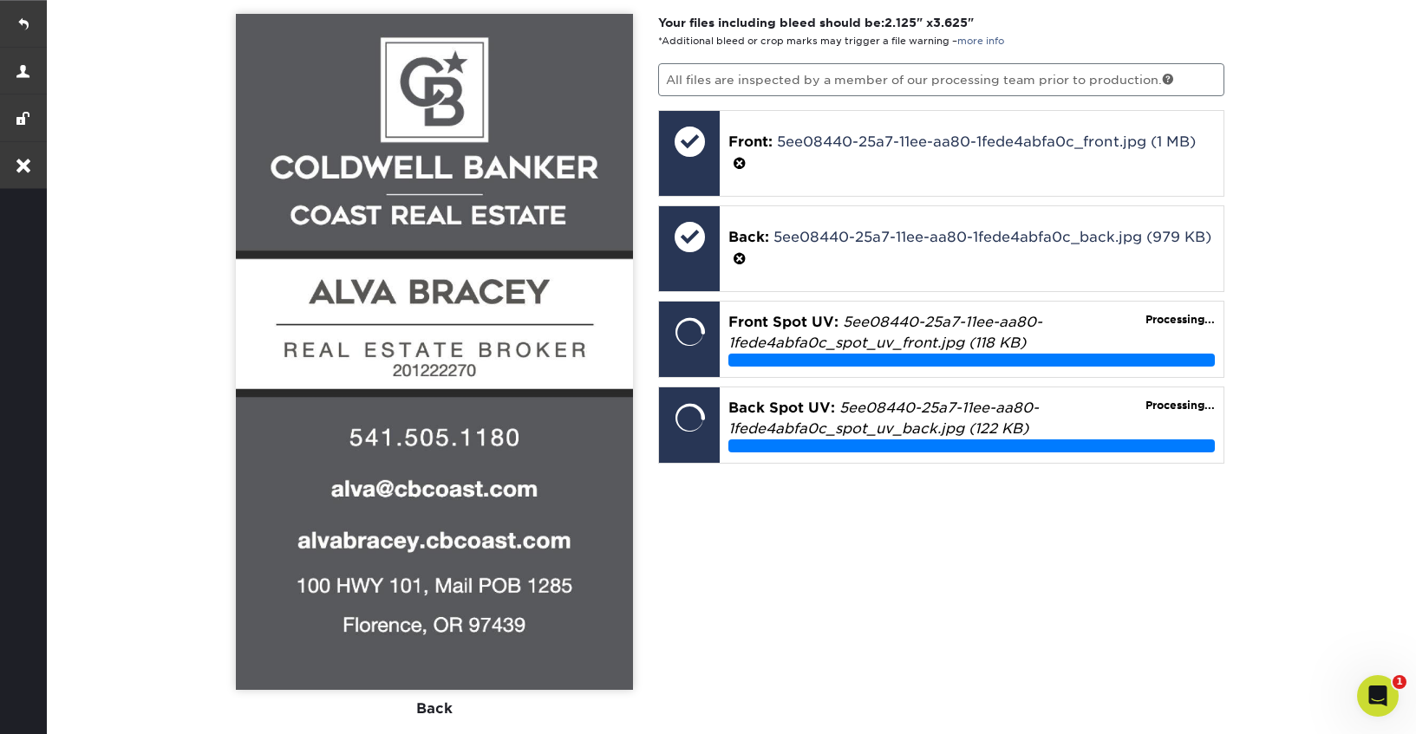
scroll to position [1137, 0]
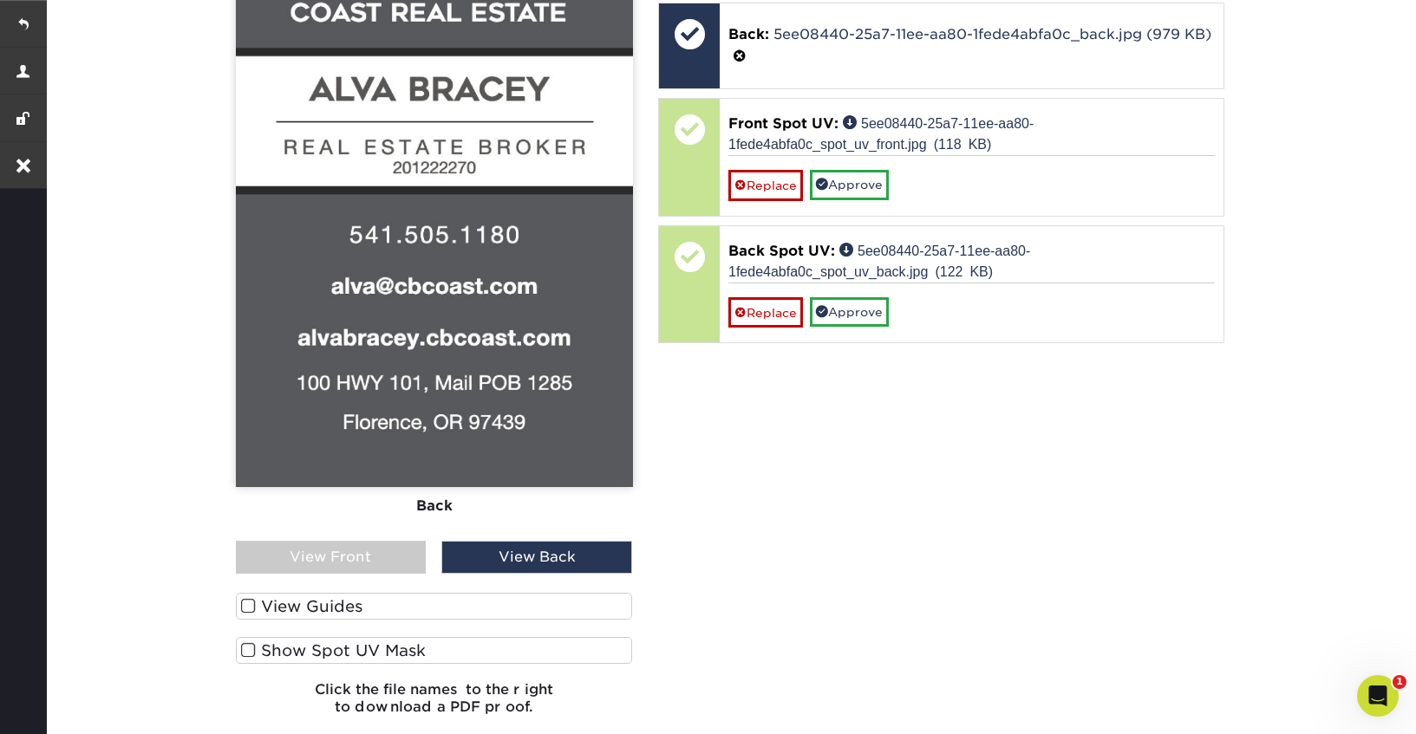
click at [251, 598] on span at bounding box center [248, 606] width 15 height 16
click at [0, 0] on input "View Guides" at bounding box center [0, 0] width 0 height 0
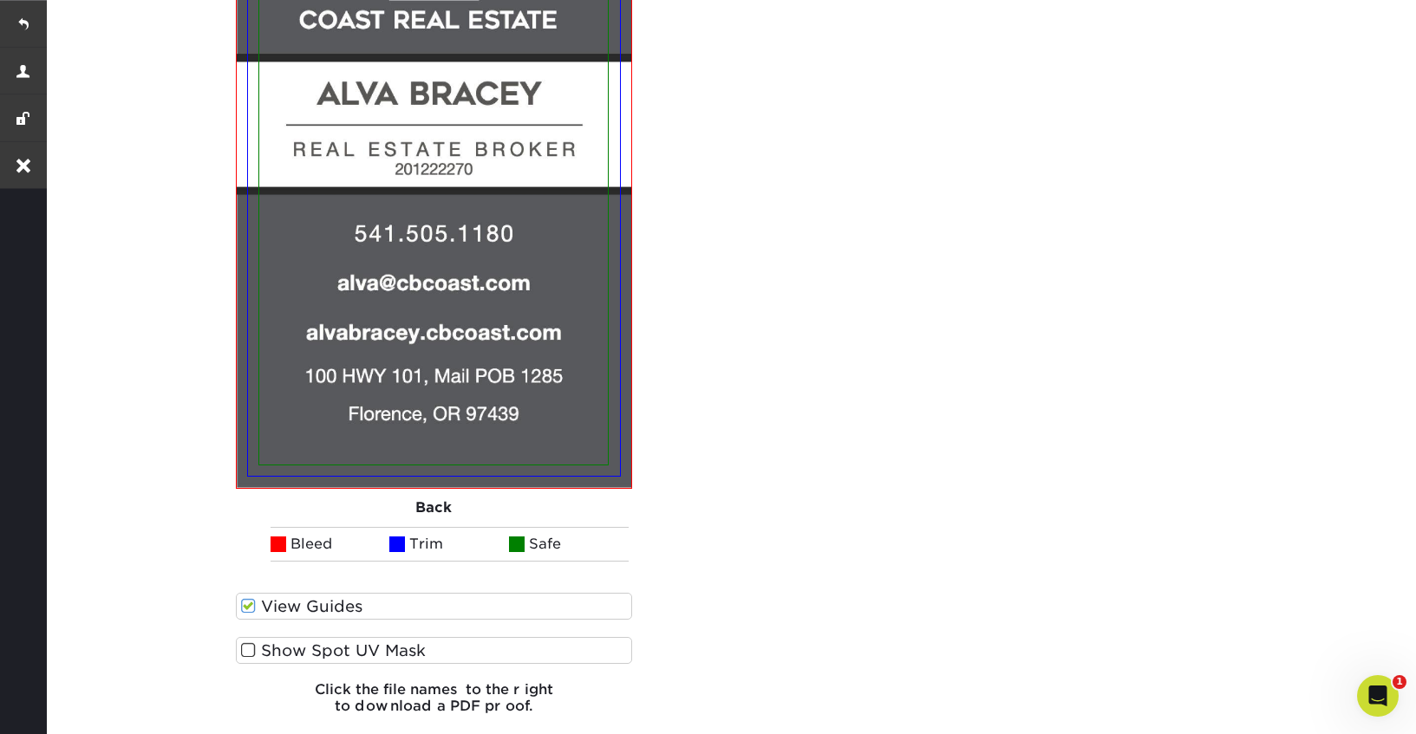
click at [246, 654] on span at bounding box center [248, 650] width 15 height 16
click at [0, 0] on input "Show Spot UV Mask" at bounding box center [0, 0] width 0 height 0
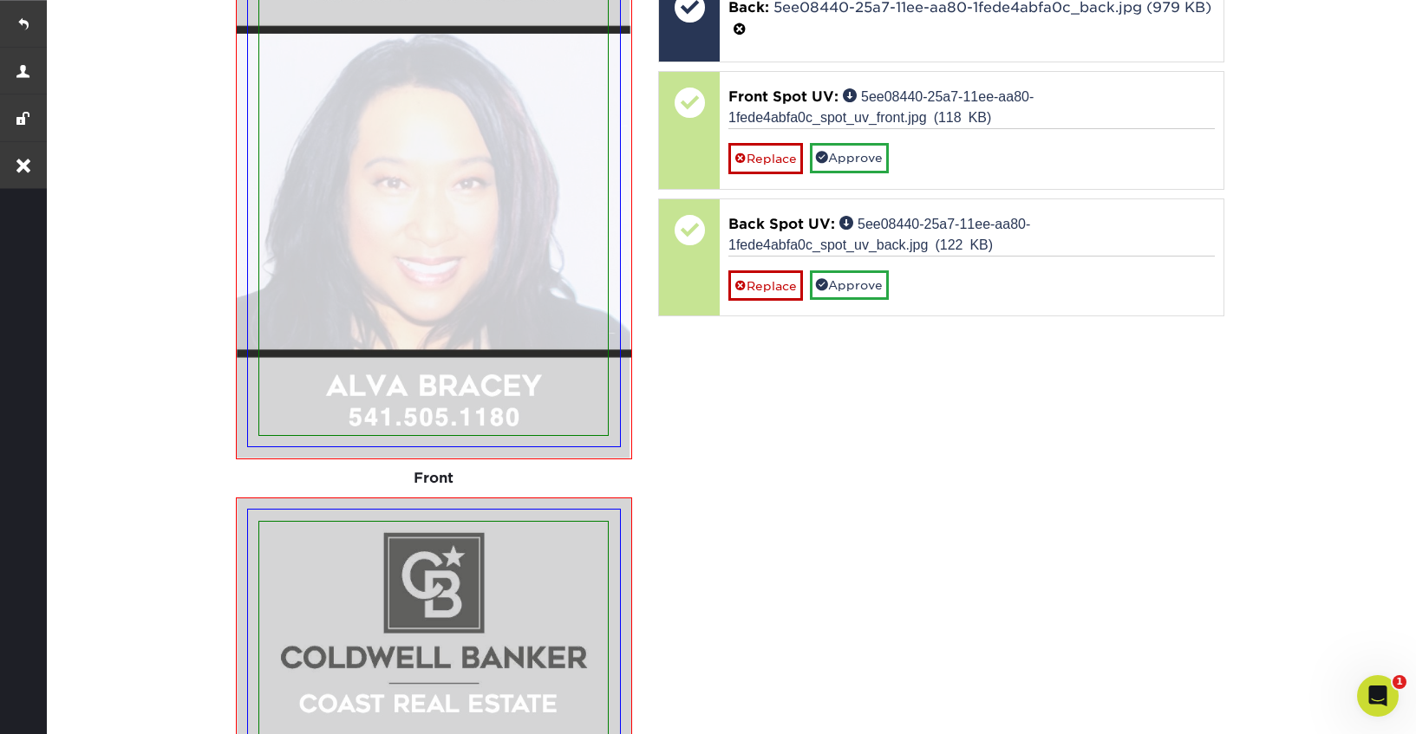
scroll to position [1361, 0]
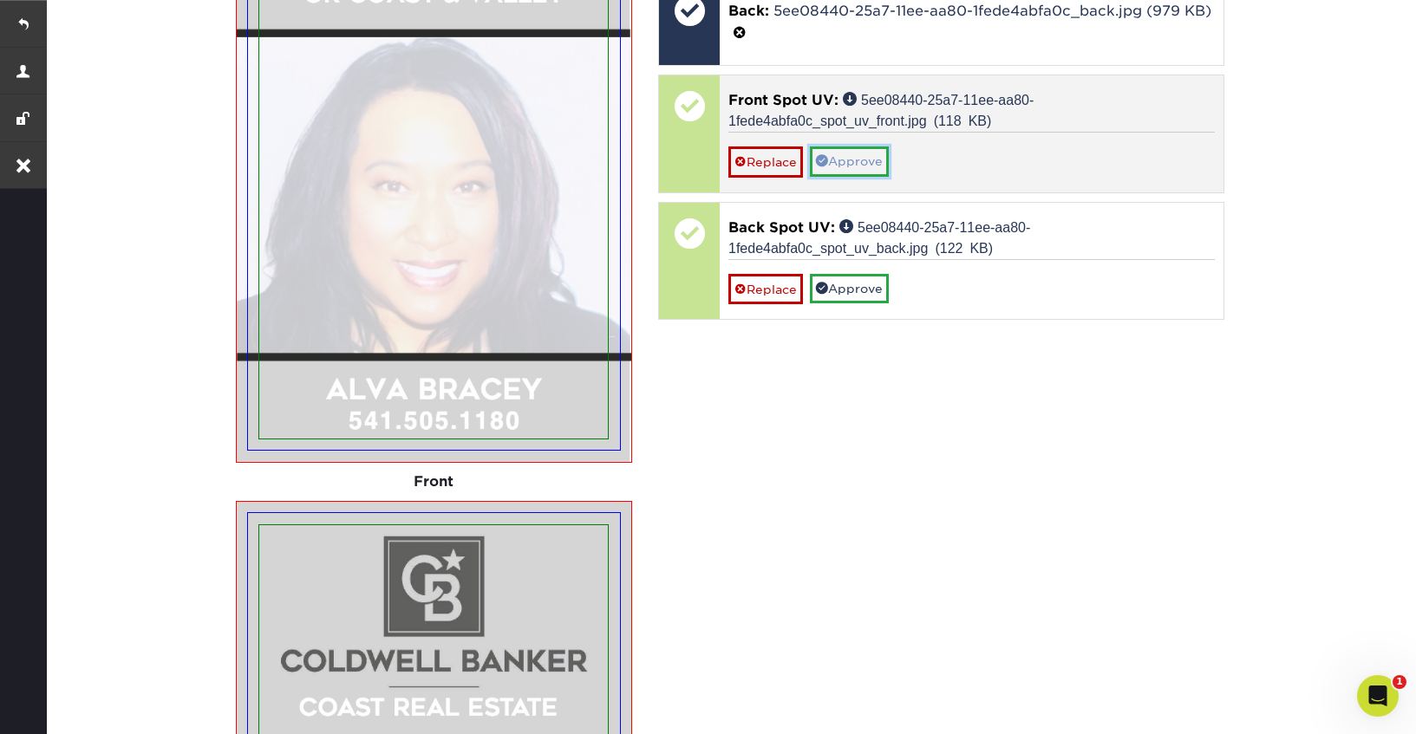
click at [873, 159] on link "Approve" at bounding box center [849, 161] width 79 height 29
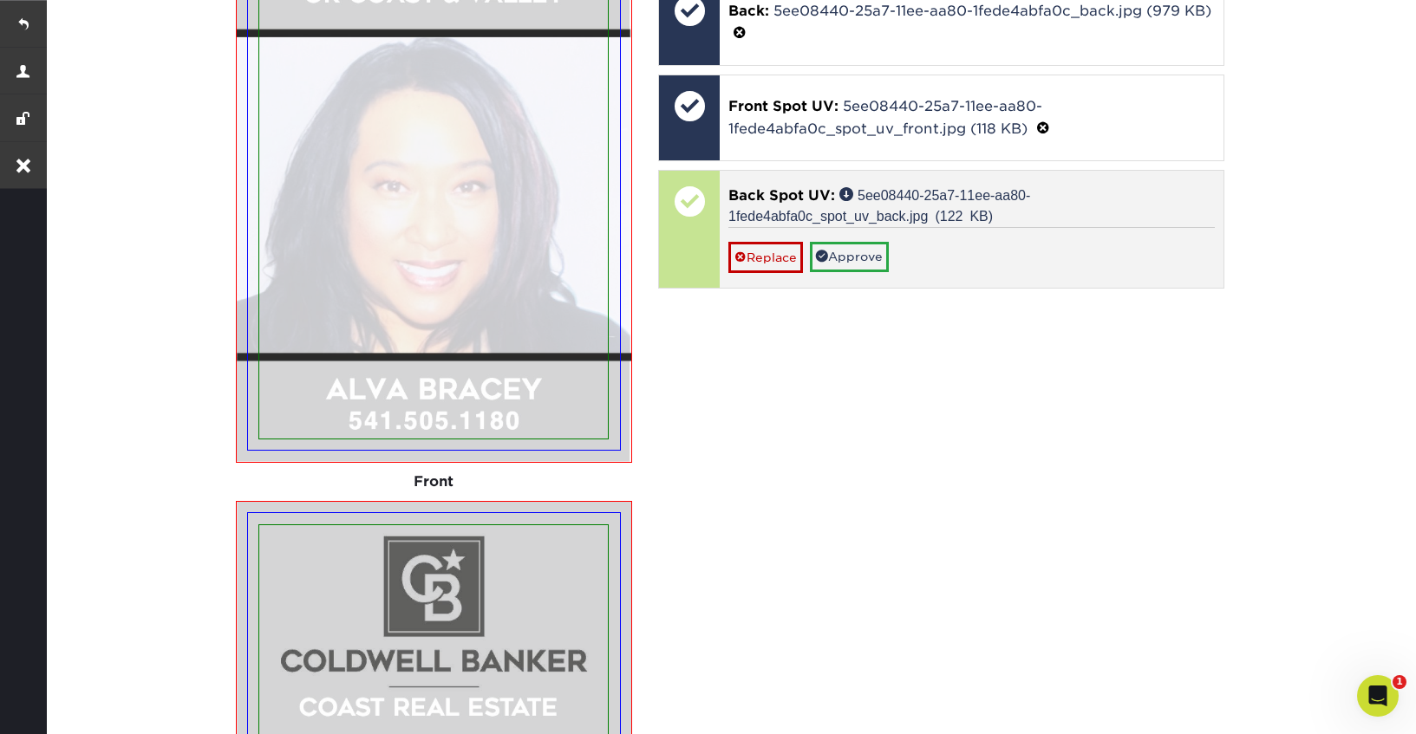
click at [865, 232] on div "Replace Approve" at bounding box center [971, 249] width 486 height 45
click at [863, 255] on link "Approve" at bounding box center [849, 256] width 79 height 29
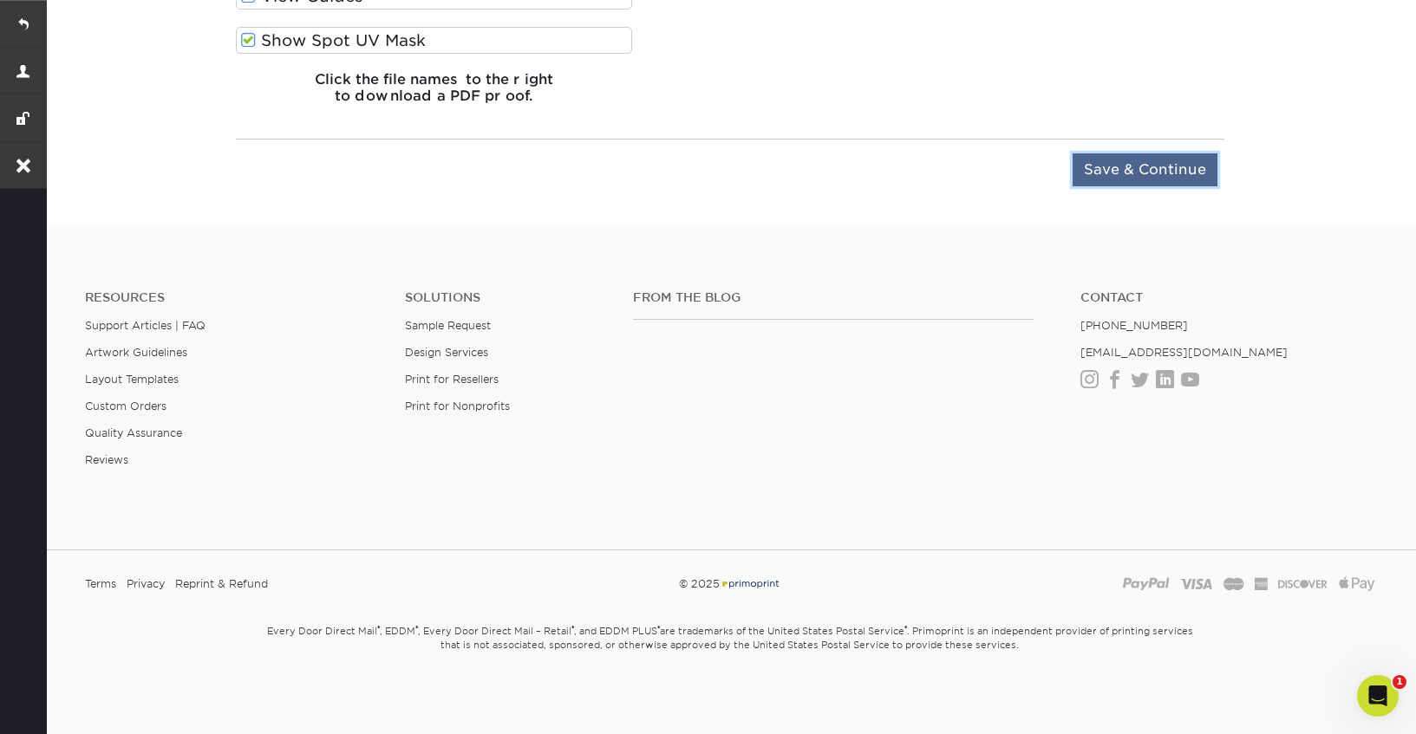
click at [1132, 173] on input "Save & Continue" at bounding box center [1144, 169] width 145 height 33
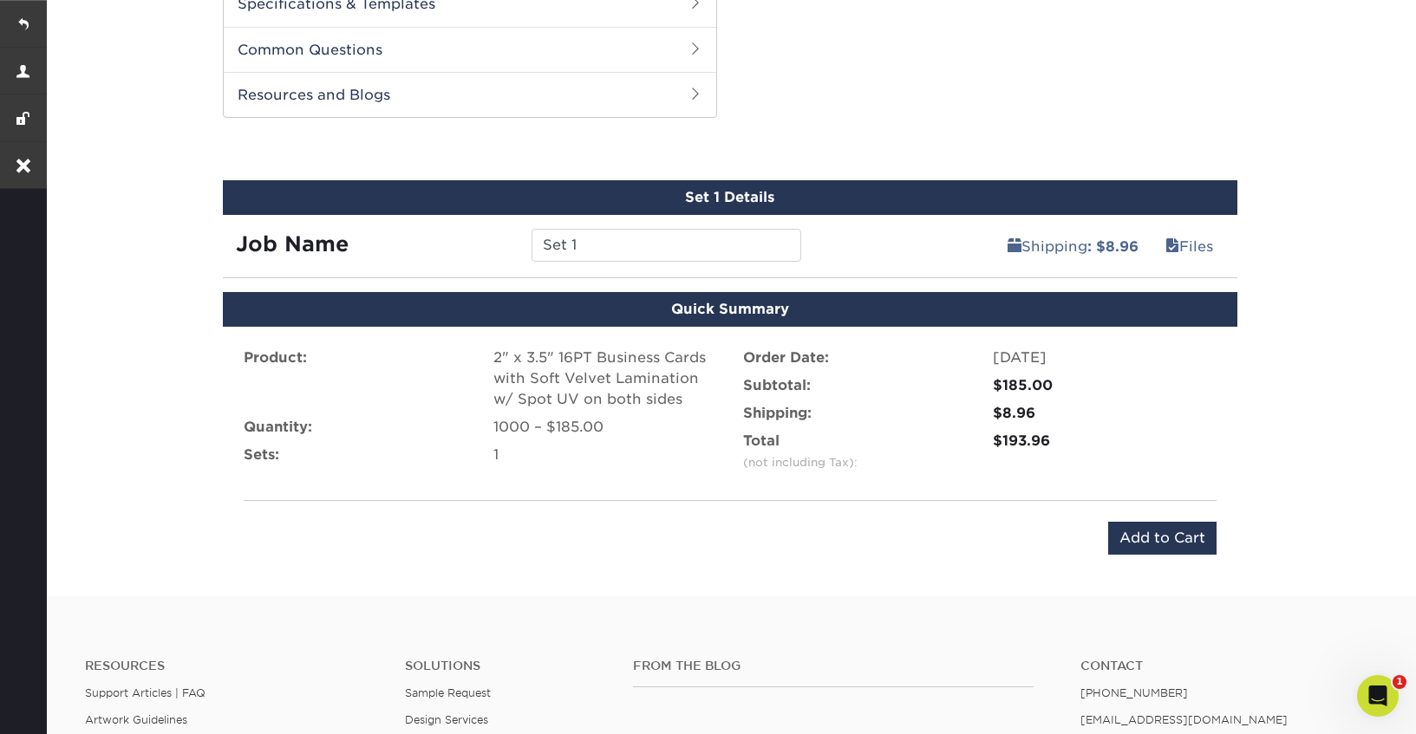
scroll to position [863, 0]
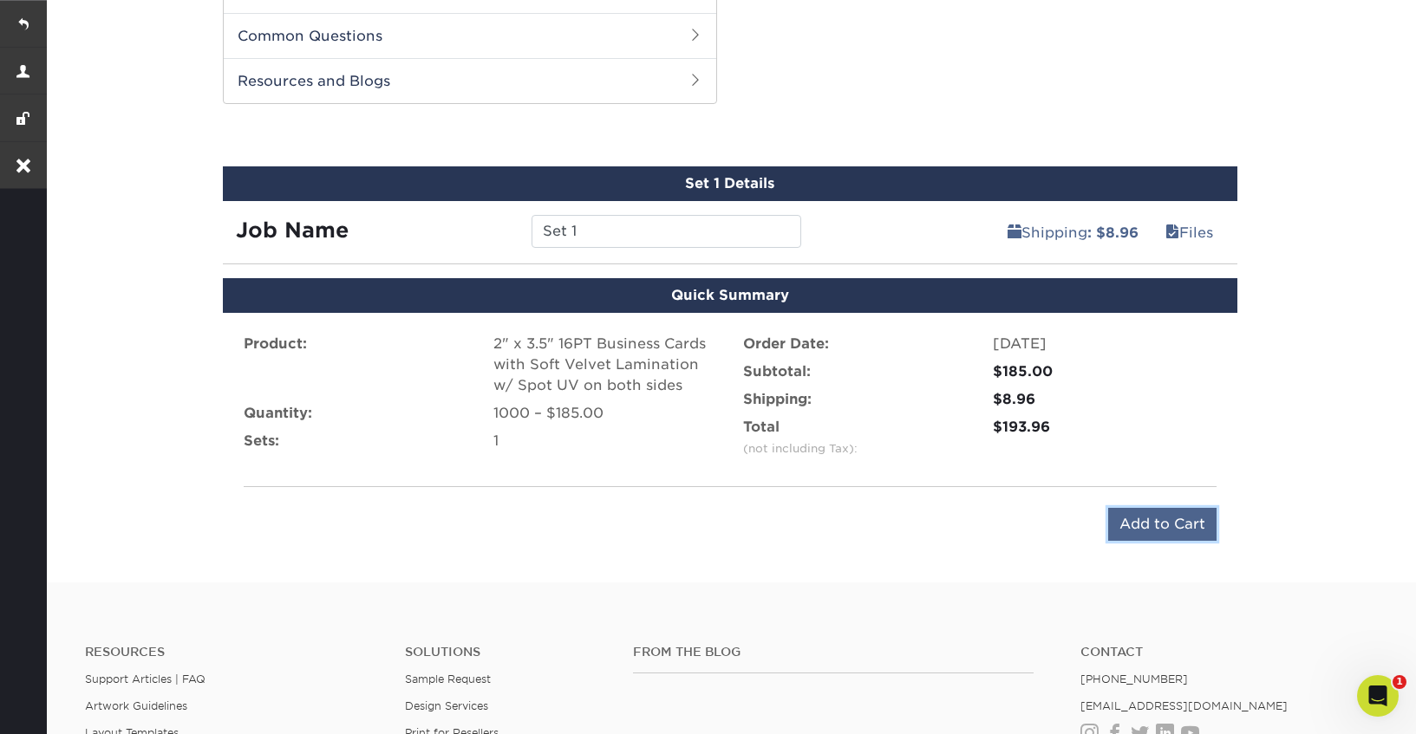
click at [1143, 521] on input "Add to Cart" at bounding box center [1162, 524] width 108 height 33
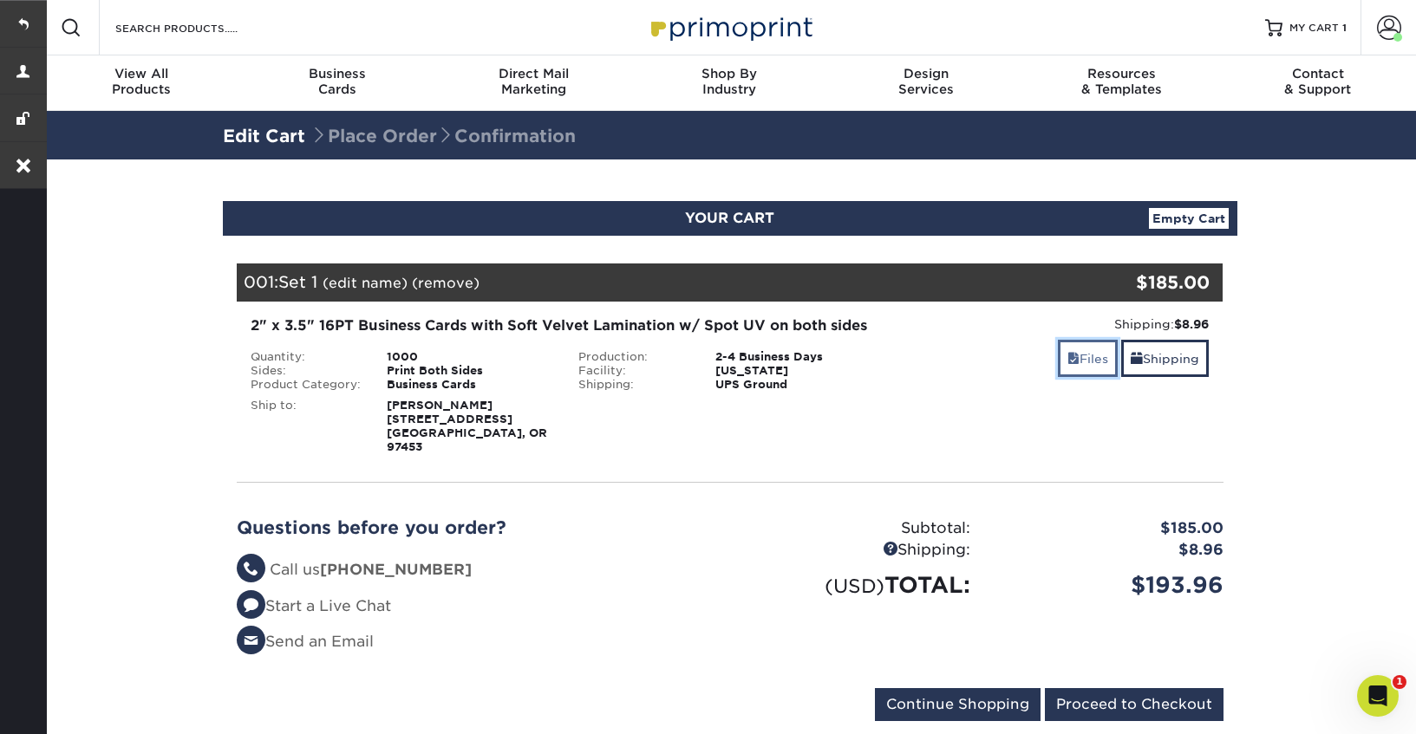
click at [1078, 354] on link "Files" at bounding box center [1088, 358] width 60 height 37
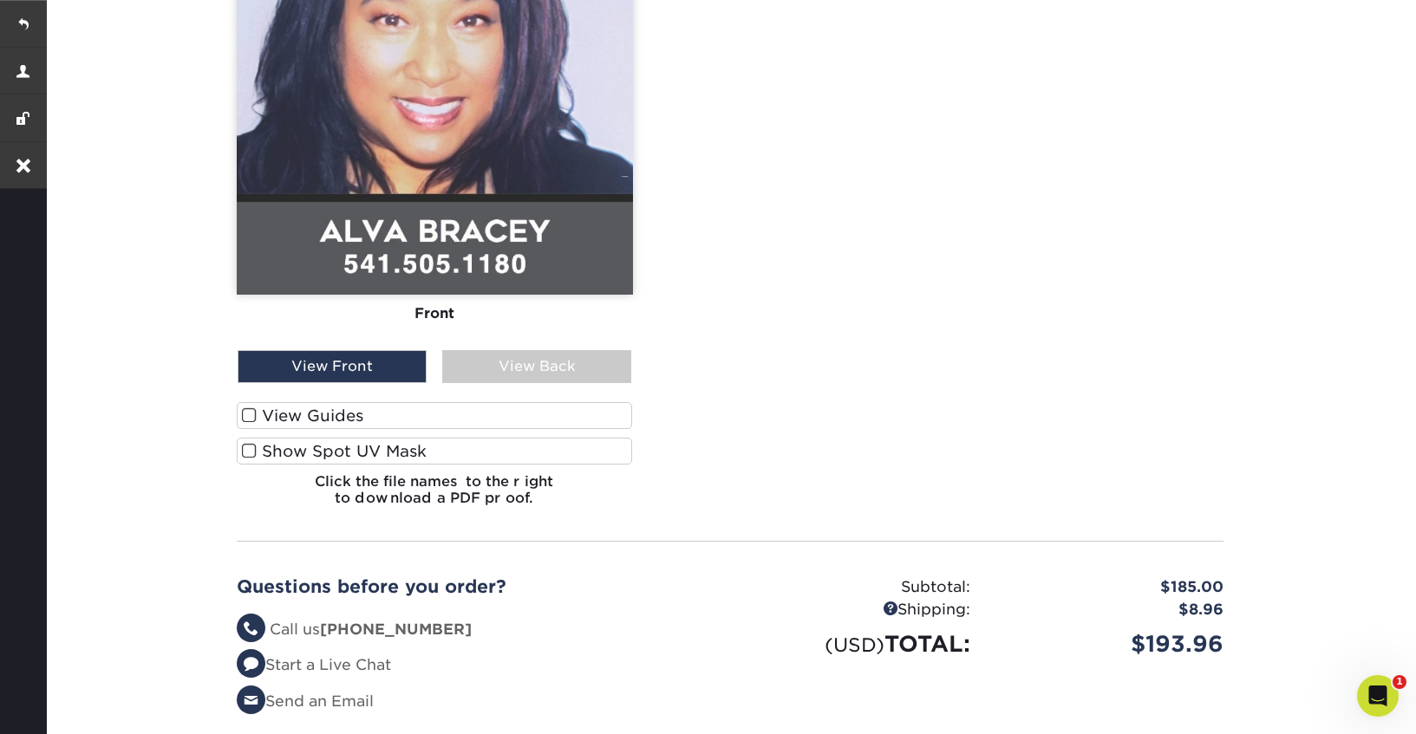
click at [247, 407] on span at bounding box center [249, 415] width 15 height 16
click at [0, 0] on input "View Guides" at bounding box center [0, 0] width 0 height 0
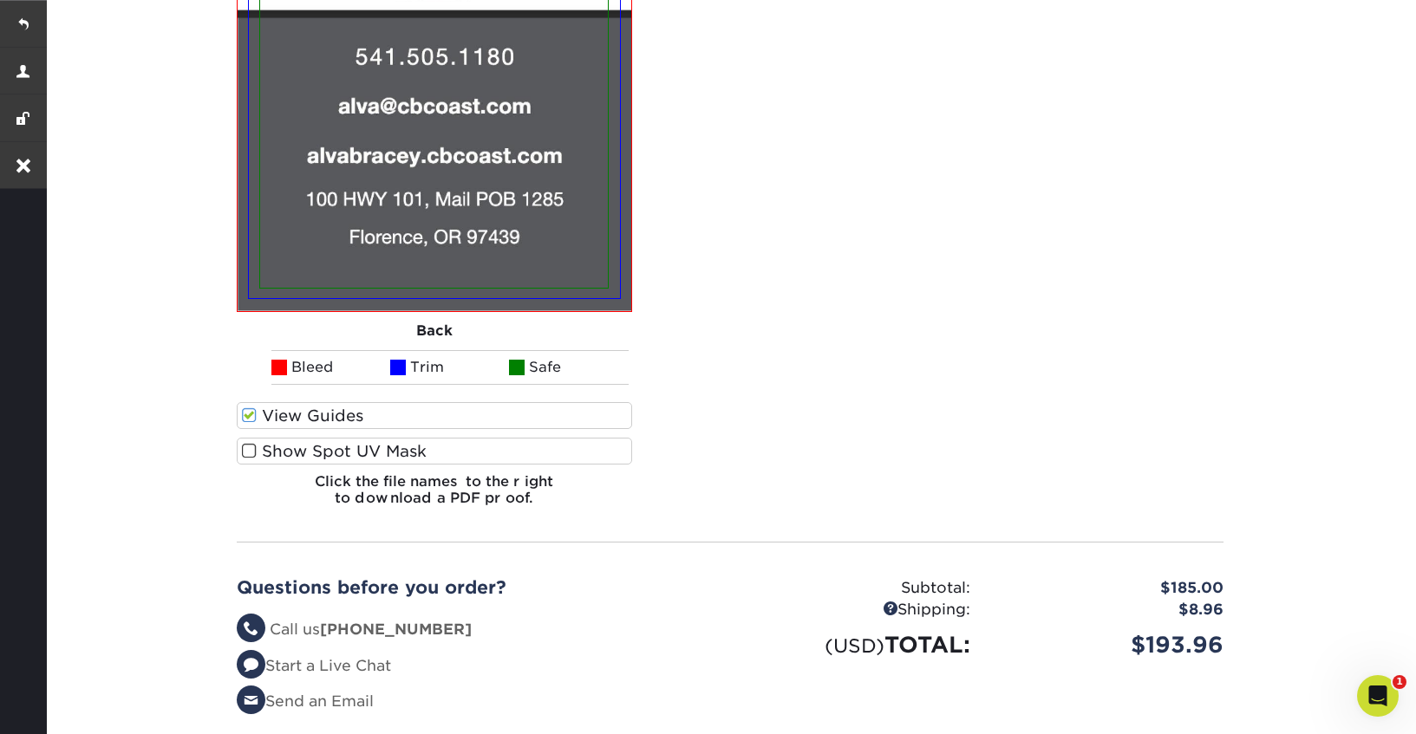
click at [246, 443] on span at bounding box center [249, 451] width 15 height 16
click at [0, 0] on input "Show Spot UV Mask" at bounding box center [0, 0] width 0 height 0
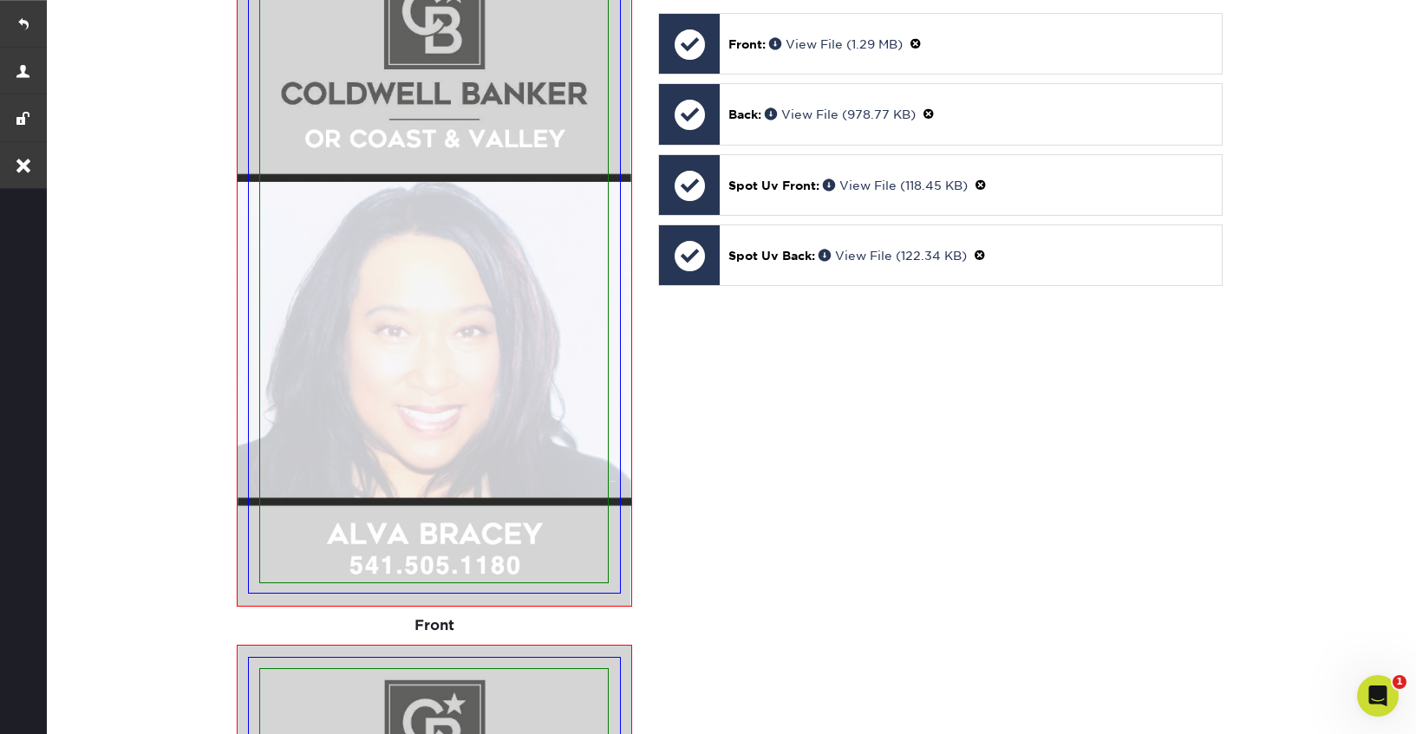
scroll to position [301, 0]
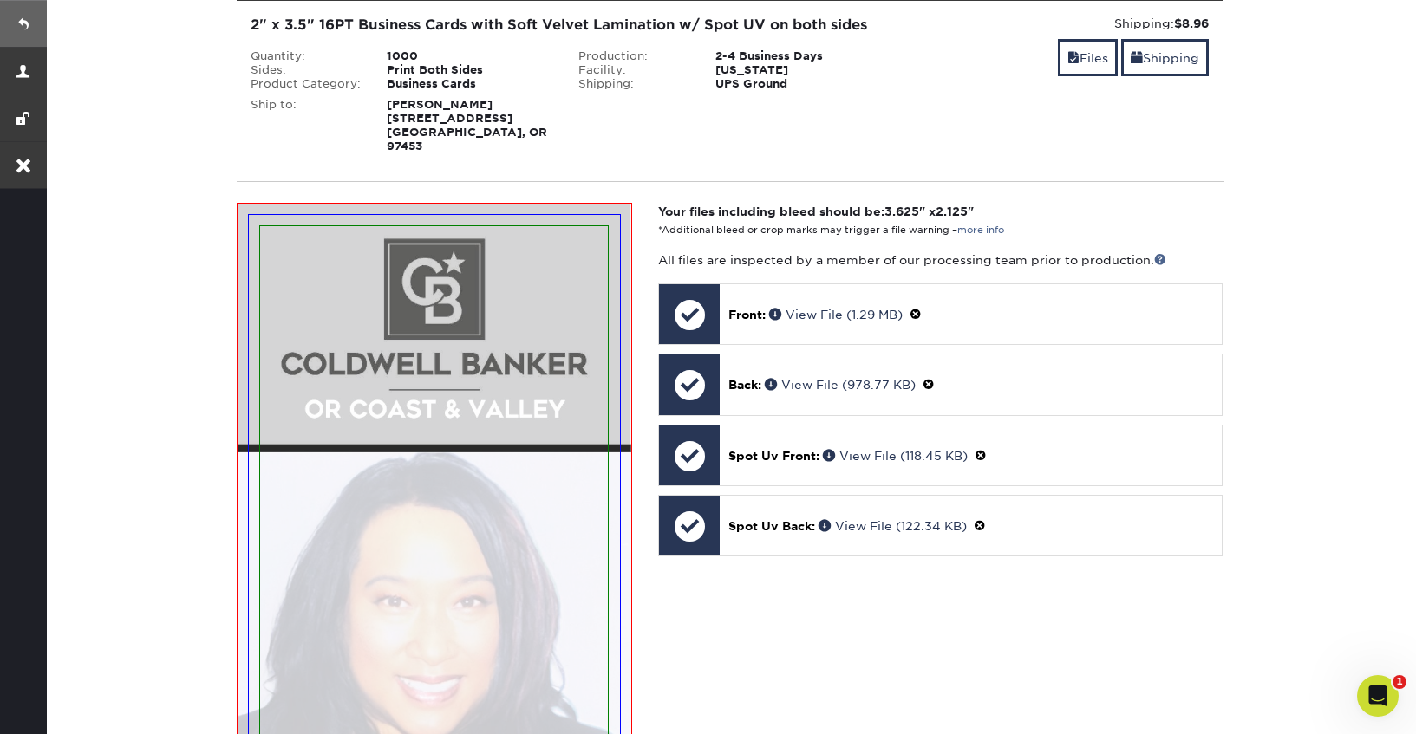
click at [23, 23] on link at bounding box center [23, 23] width 47 height 47
